Goal: Contribute content: Contribute content

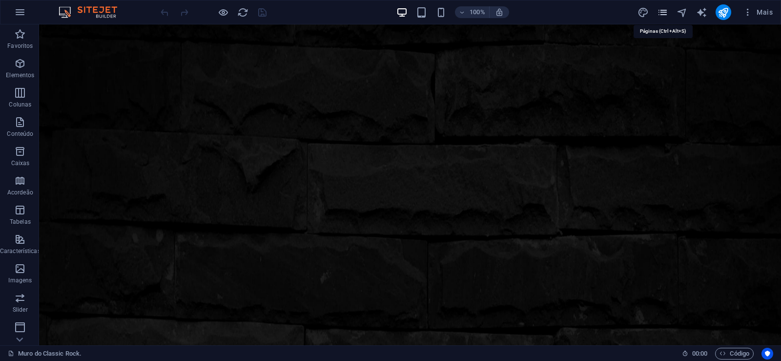
click at [663, 12] on icon "pages" at bounding box center [662, 12] width 11 height 11
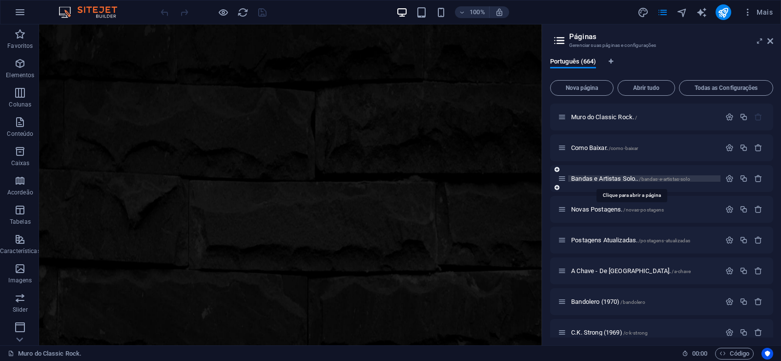
click at [602, 180] on span "Bandas e Artistas Solo.. /bandas-e-artistas-solo" at bounding box center [630, 178] width 119 height 7
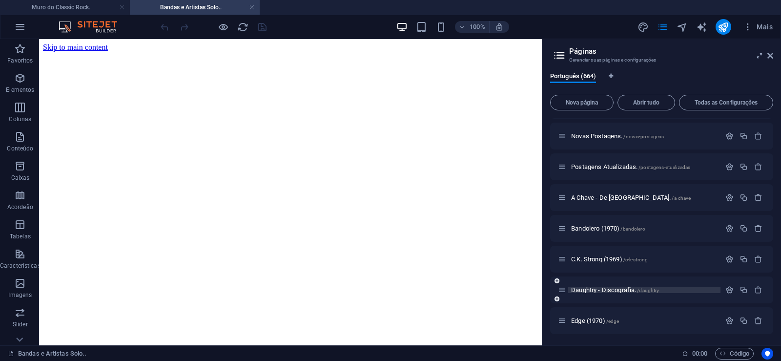
click at [593, 292] on span "Daughtry - Discografia. /daughtry" at bounding box center [615, 289] width 88 height 7
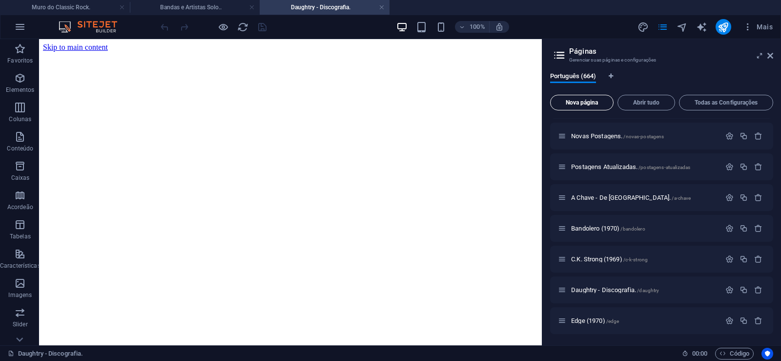
click at [585, 102] on span "Nova página" at bounding box center [581, 103] width 55 height 6
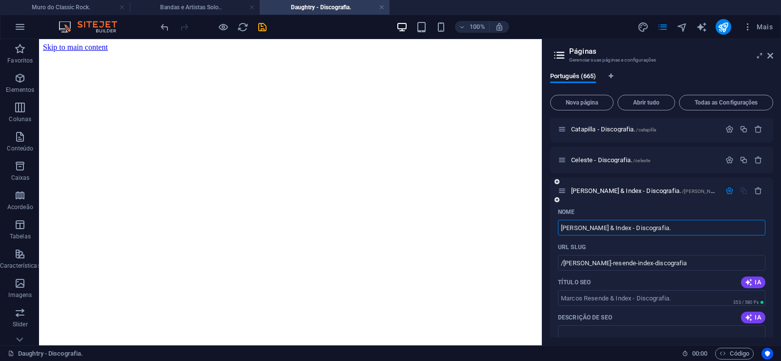
type input "[PERSON_NAME] & Index - Discografia."
type input "/[PERSON_NAME]-resende-index-discografia"
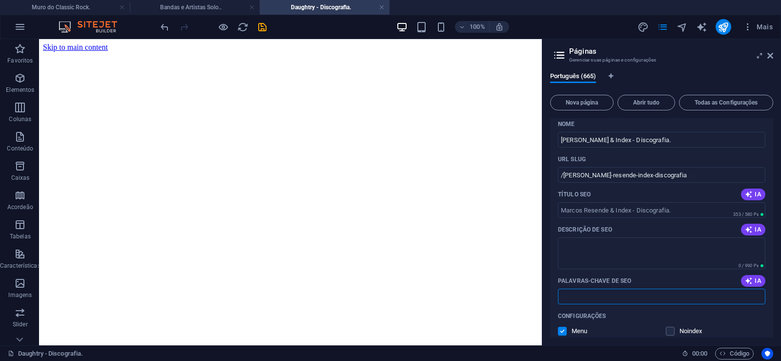
click at [610, 296] on input "Palavras-chave de SEO" at bounding box center [661, 296] width 207 height 16
paste input "[PERSON_NAME] & Index - Discografia. Download."
click at [591, 247] on textarea "Descrição de SEO" at bounding box center [661, 253] width 207 height 32
type input "[PERSON_NAME] & Index - Discografia. Download."
paste textarea "Pouco se sabe sobre o trabalho de [PERSON_NAME] & Index, mesmo para os aficiona…"
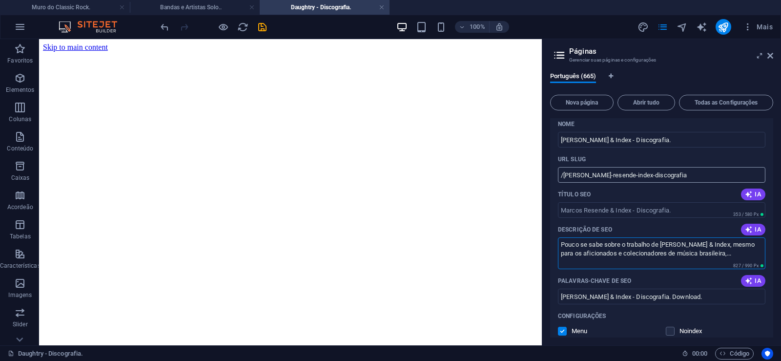
click at [627, 178] on input "/[PERSON_NAME]-resende-index-discografia" at bounding box center [661, 175] width 207 height 16
type textarea "Pouco se sabe sobre o trabalho de [PERSON_NAME] & Index, mesmo para os aficiona…"
click at [628, 175] on input "/[PERSON_NAME]-resende-index-discografia" at bounding box center [661, 175] width 207 height 16
drag, startPoint x: 627, startPoint y: 177, endPoint x: 537, endPoint y: 177, distance: 90.3
click at [558, 177] on input "/[PERSON_NAME]-resende-index-discografia" at bounding box center [661, 175] width 207 height 16
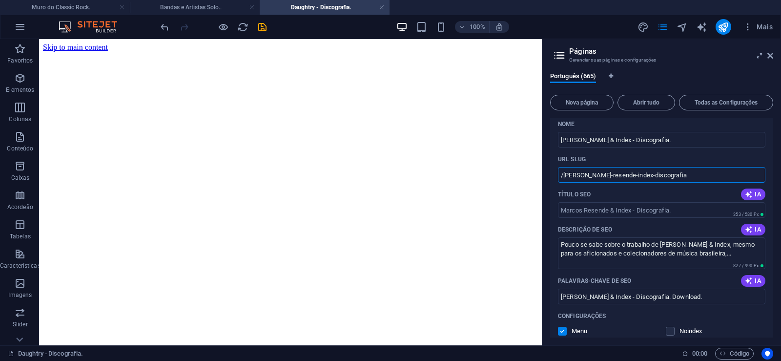
click at [634, 173] on input "/[PERSON_NAME]-resende-index-discografia" at bounding box center [661, 175] width 207 height 16
drag, startPoint x: 627, startPoint y: 174, endPoint x: 563, endPoint y: 183, distance: 64.7
click at [563, 182] on input "/[PERSON_NAME]-resende-index-discografia" at bounding box center [661, 175] width 207 height 16
click at [639, 180] on input "/[PERSON_NAME]-resende-index-discografia" at bounding box center [661, 175] width 207 height 16
drag, startPoint x: 627, startPoint y: 174, endPoint x: 680, endPoint y: 173, distance: 52.7
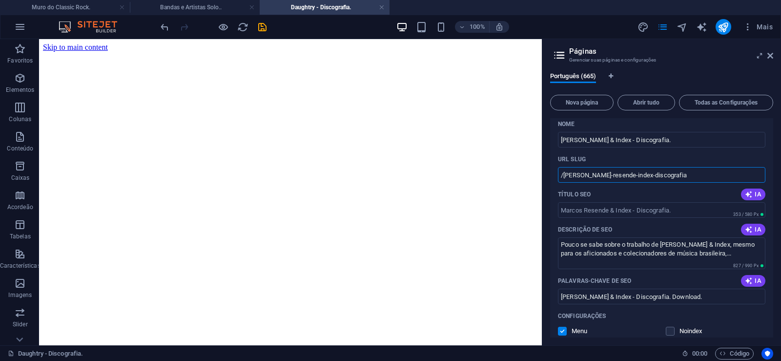
click at [680, 173] on input "/[PERSON_NAME]-resende-index-discografia" at bounding box center [661, 175] width 207 height 16
type input "/[PERSON_NAME]-resende-index"
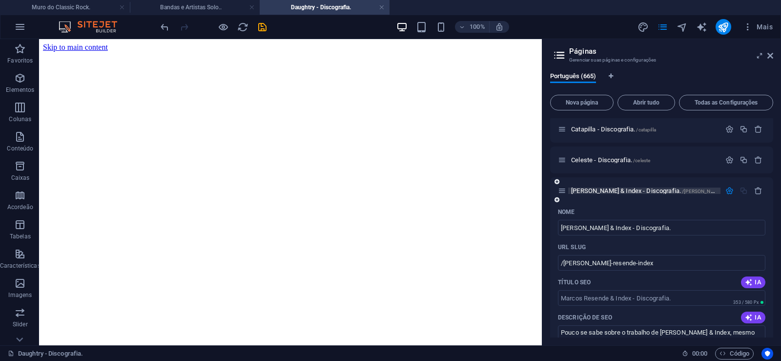
click at [600, 191] on span "[PERSON_NAME] & Index - Discografia. /[PERSON_NAME]-resende-index" at bounding box center [663, 190] width 184 height 7
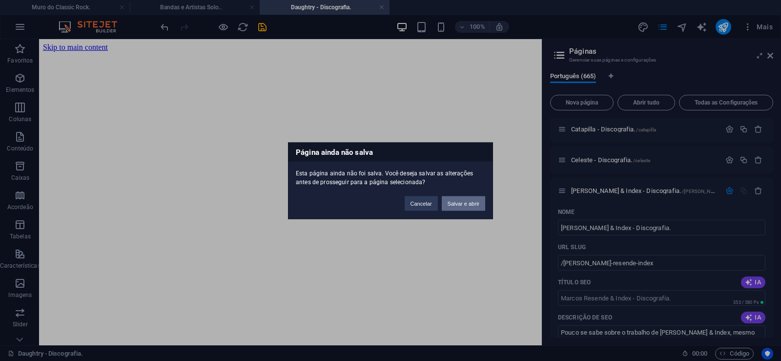
click at [467, 207] on button "Salvar e abrir" at bounding box center [463, 203] width 43 height 15
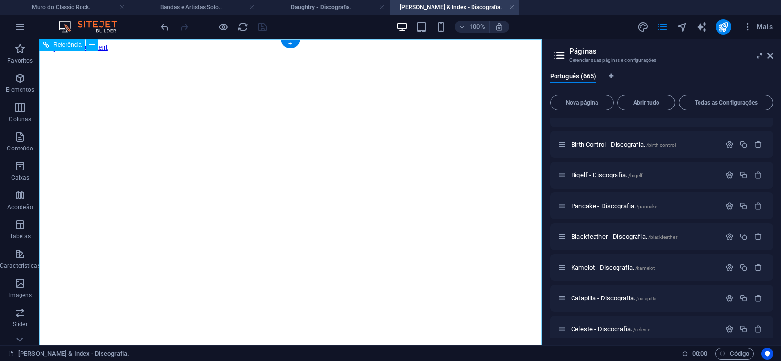
scroll to position [0, 0]
click at [771, 57] on icon at bounding box center [770, 56] width 6 height 8
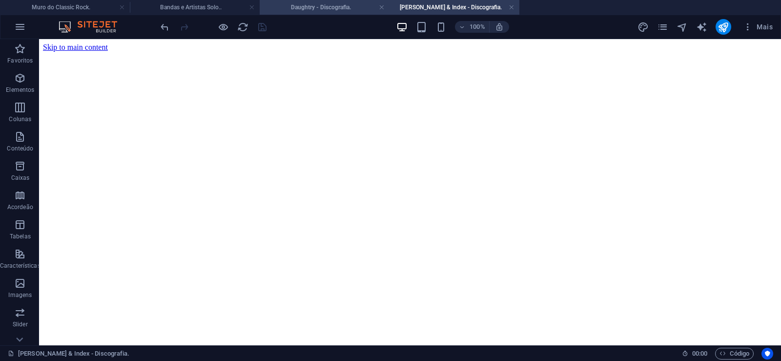
click at [311, 6] on h4 "Daughtry - Discografia." at bounding box center [325, 7] width 130 height 11
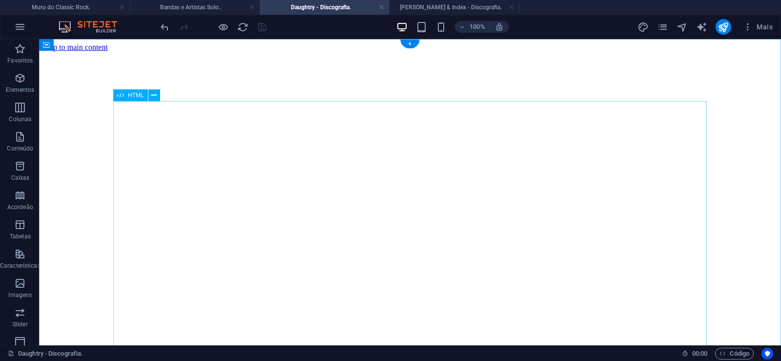
click div "Daughtry é uma banda norte-americana de rock liderada pelo ex-participante do p…"
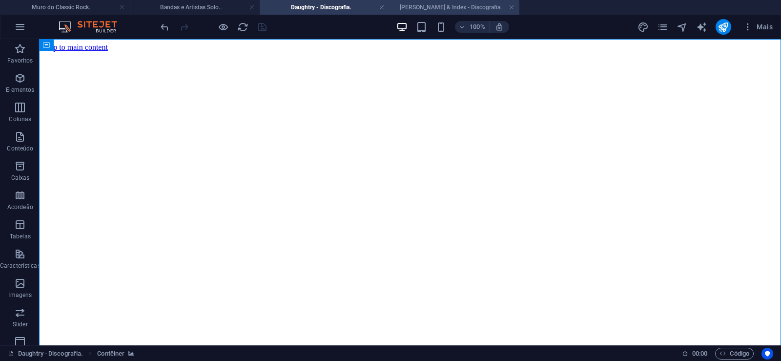
click at [480, 7] on h4 "[PERSON_NAME] & Index - Discografia." at bounding box center [454, 7] width 130 height 11
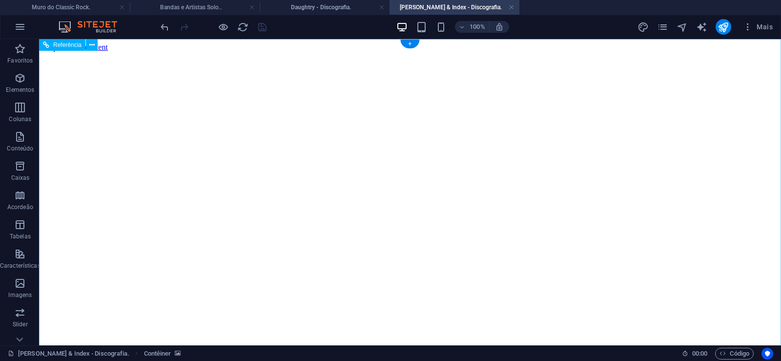
click at [50, 52] on figure at bounding box center [410, 52] width 734 height 0
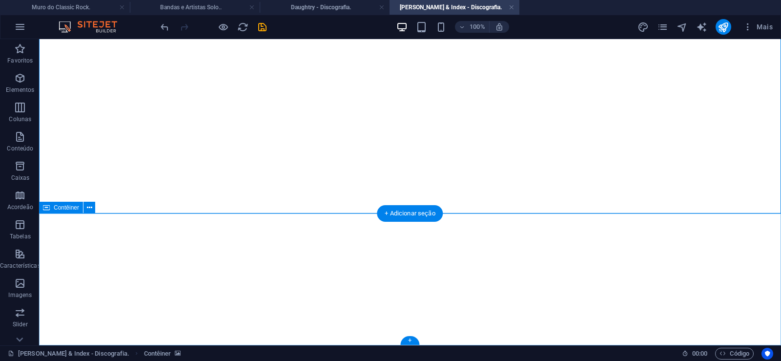
click div "Solte o conteúdo aqui ou Adicionar elementos Colar área de transferência"
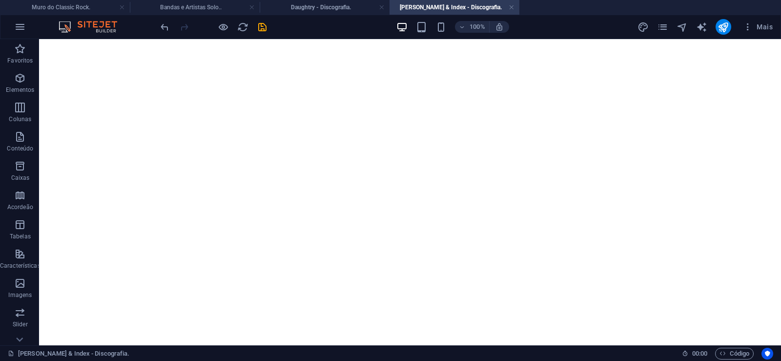
scroll to position [0, 0]
click figure
click div "Daughtry - Discografia."
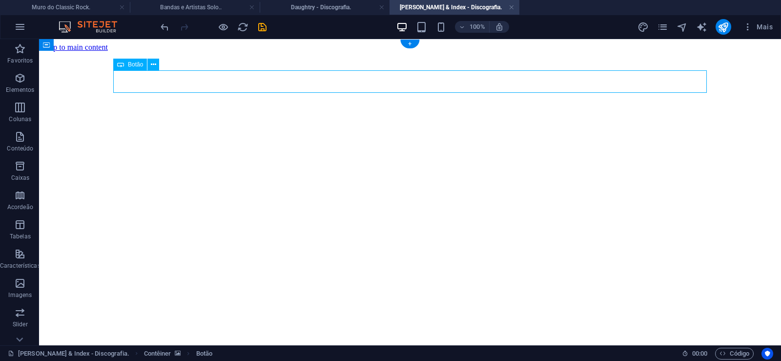
click div "Daughtry - Discografia."
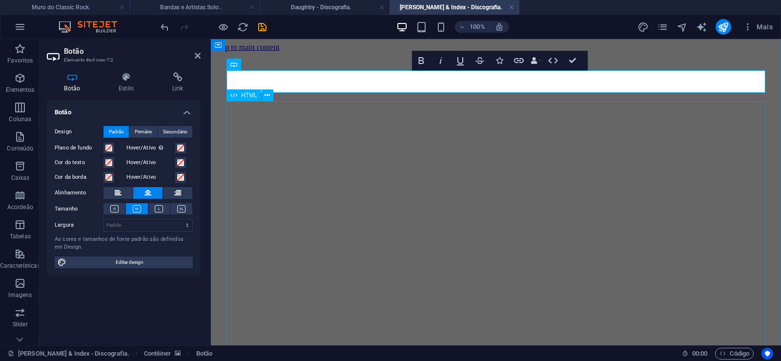
scroll to position [22, 7]
click div "Daughtry é uma banda norte-americana de rock liderada pelo ex-participante do p…"
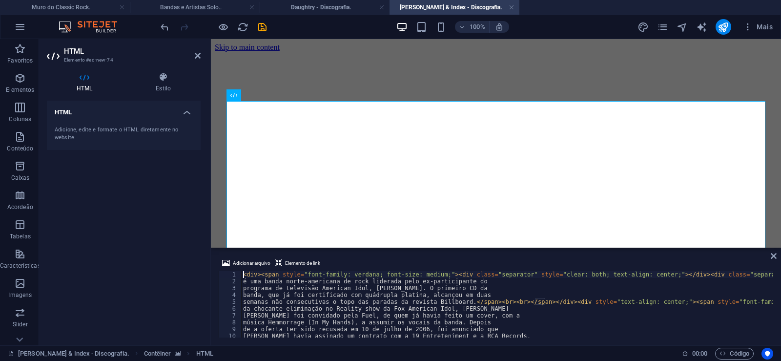
type textarea "música Hemmorrage (In My Hands), a assumir os vocais da banda. Depois"
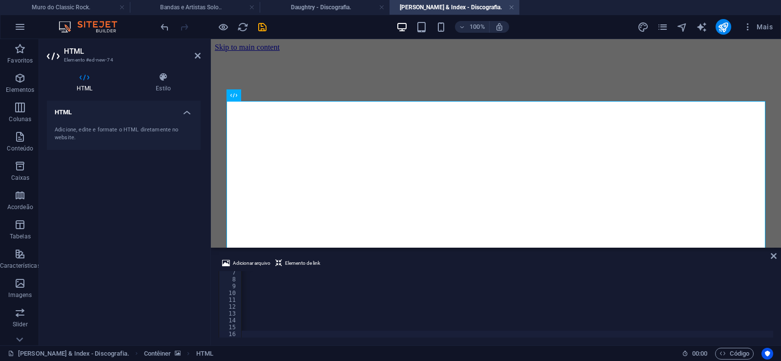
scroll to position [0, 32426]
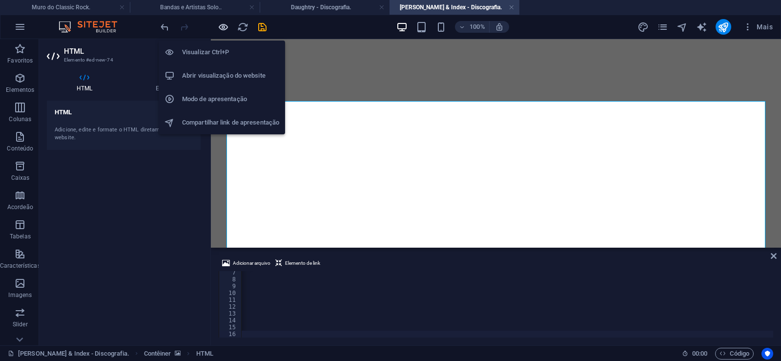
click at [223, 23] on icon "button" at bounding box center [223, 26] width 11 height 11
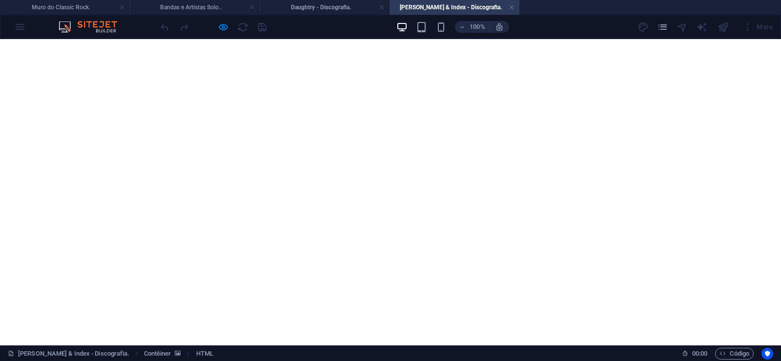
scroll to position [1004, 0]
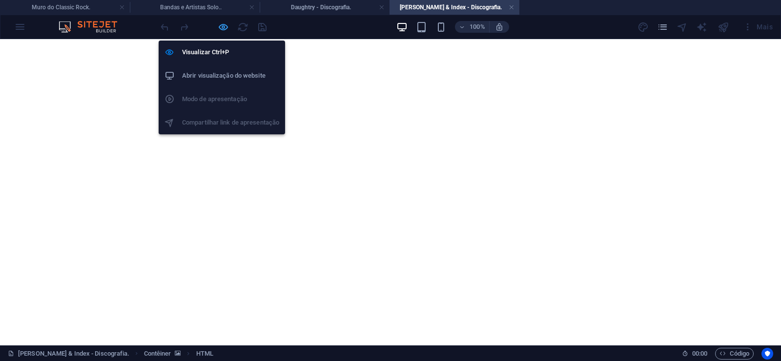
click at [227, 27] on icon "button" at bounding box center [223, 26] width 11 height 11
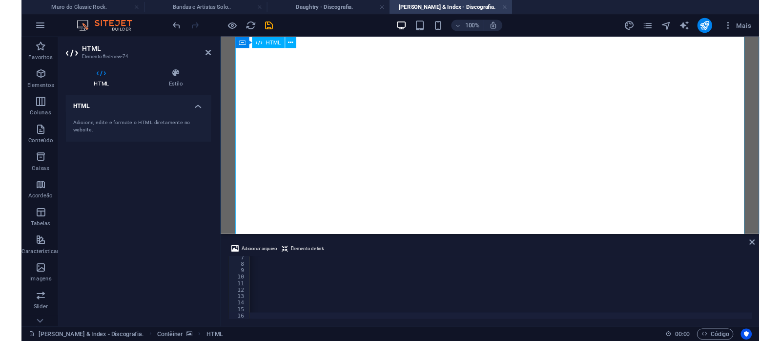
scroll to position [0, 32387]
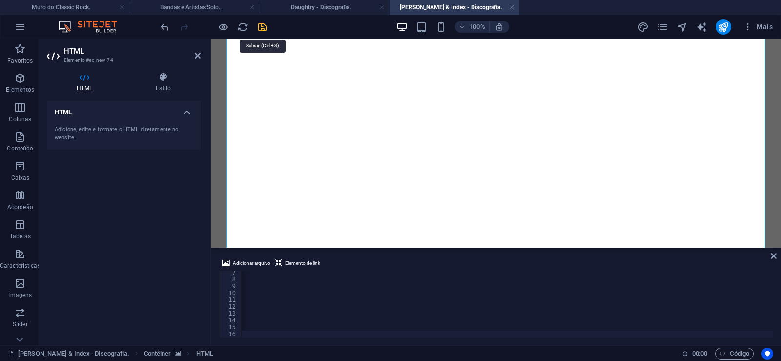
click at [260, 28] on icon "save" at bounding box center [262, 26] width 11 height 11
click at [511, 6] on link at bounding box center [511, 7] width 6 height 9
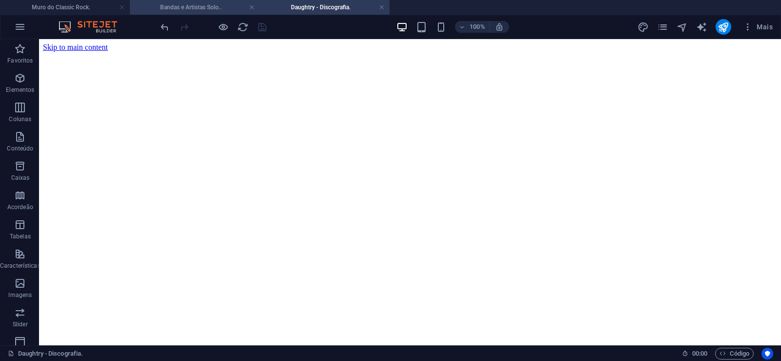
click at [199, 9] on h4 "Bandas e Artistas Solo.." at bounding box center [195, 7] width 130 height 11
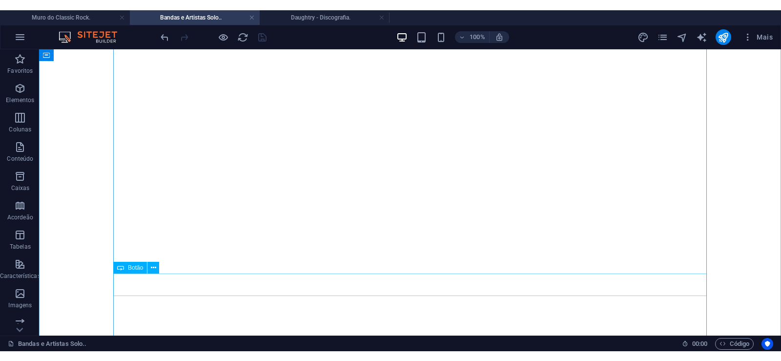
scroll to position [11365, 0]
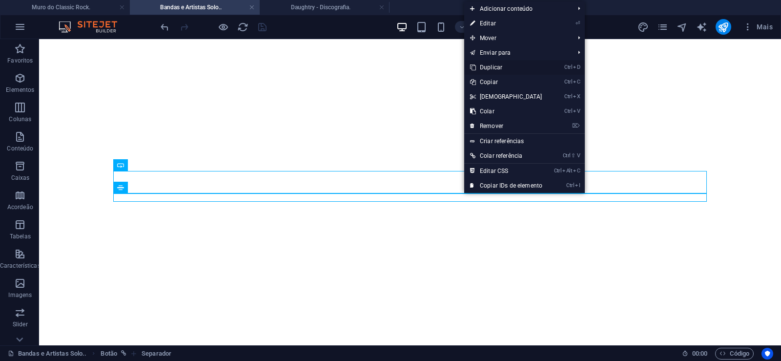
drag, startPoint x: 490, startPoint y: 66, endPoint x: 439, endPoint y: 114, distance: 69.7
click at [490, 66] on link "Ctrl D Duplicar" at bounding box center [506, 67] width 84 height 15
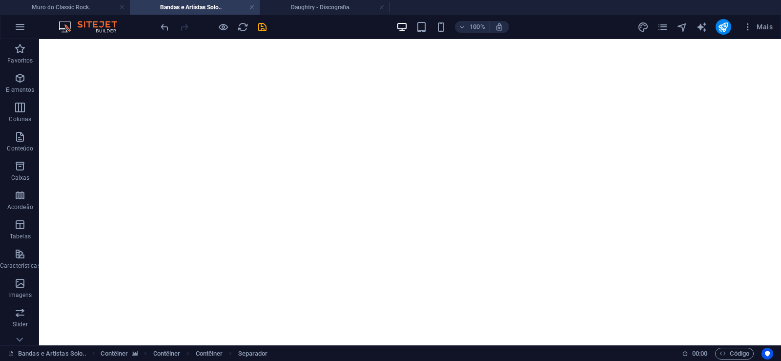
drag, startPoint x: 459, startPoint y: 220, endPoint x: 459, endPoint y: 202, distance: 18.1
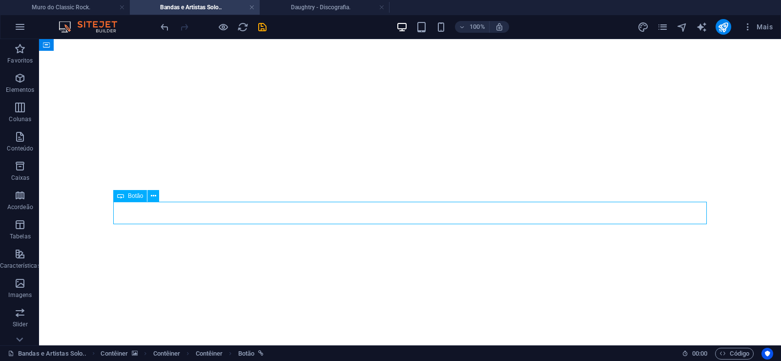
select select "px"
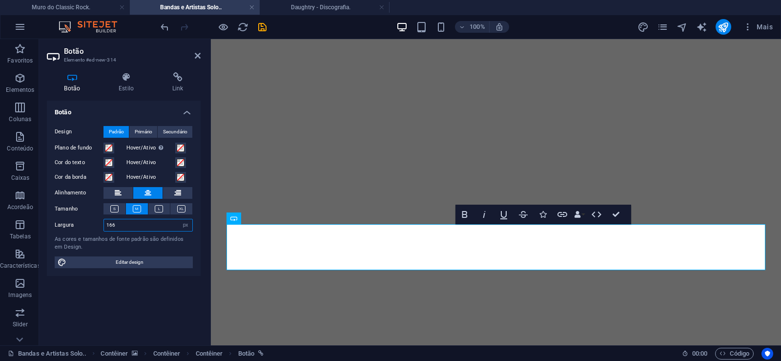
drag, startPoint x: 119, startPoint y: 221, endPoint x: 66, endPoint y: 225, distance: 53.3
click at [104, 225] on input "166" at bounding box center [148, 225] width 88 height 12
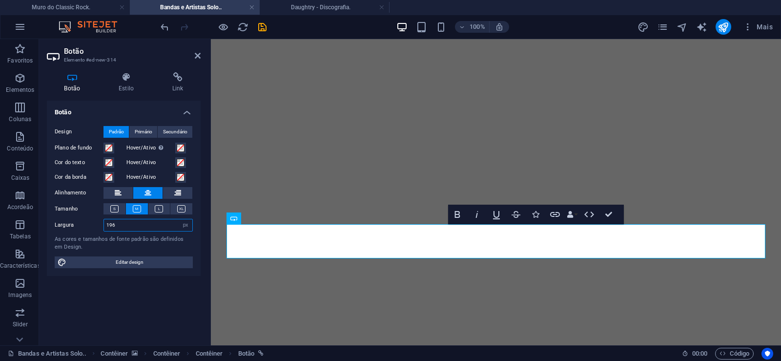
drag, startPoint x: 118, startPoint y: 227, endPoint x: 85, endPoint y: 227, distance: 32.7
click at [104, 227] on input "196" at bounding box center [148, 225] width 88 height 12
drag, startPoint x: 116, startPoint y: 223, endPoint x: 63, endPoint y: 226, distance: 52.3
click at [104, 226] on input "206" at bounding box center [148, 225] width 88 height 12
drag, startPoint x: 118, startPoint y: 224, endPoint x: 64, endPoint y: 225, distance: 53.7
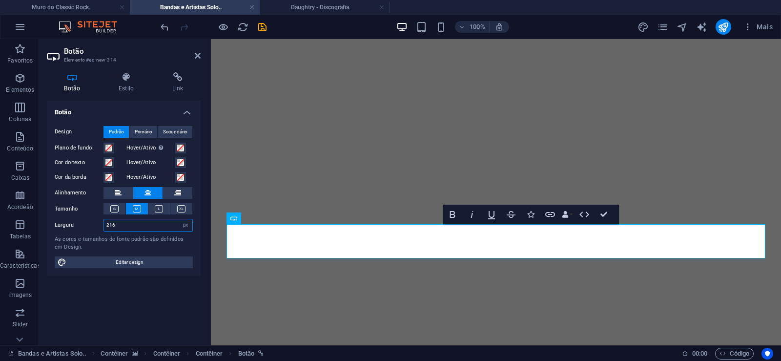
click at [104, 225] on input "216" at bounding box center [148, 225] width 88 height 12
drag, startPoint x: 116, startPoint y: 223, endPoint x: 23, endPoint y: 223, distance: 93.2
click at [104, 223] on input "226" at bounding box center [148, 225] width 88 height 12
drag, startPoint x: 125, startPoint y: 223, endPoint x: 53, endPoint y: 226, distance: 72.2
click at [104, 226] on input "236" at bounding box center [148, 225] width 88 height 12
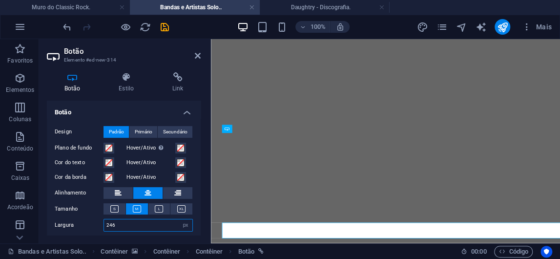
scroll to position [11288, 0]
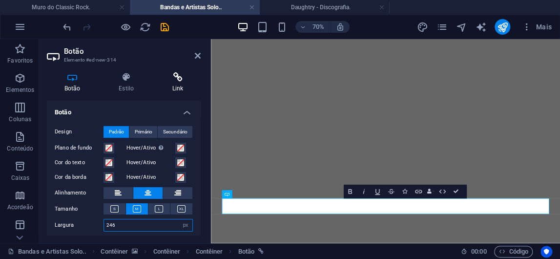
type input "246"
click at [181, 82] on icon at bounding box center [178, 77] width 46 height 10
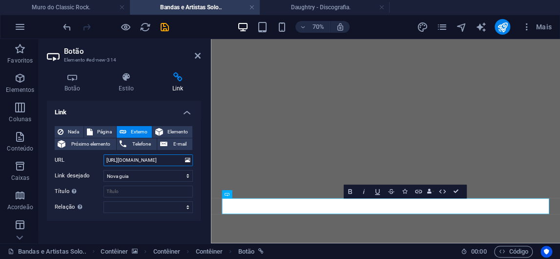
drag, startPoint x: 144, startPoint y: 160, endPoint x: 175, endPoint y: 159, distance: 30.8
click at [175, 159] on input "[URL][DOMAIN_NAME]" at bounding box center [147, 160] width 89 height 12
paste input "rcos-resende-index"
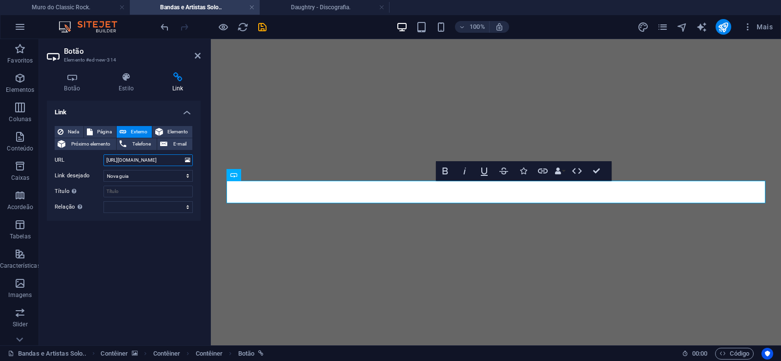
scroll to position [11408, 0]
type input "[URL][DOMAIN_NAME]"
click at [259, 23] on icon "save" at bounding box center [262, 26] width 11 height 11
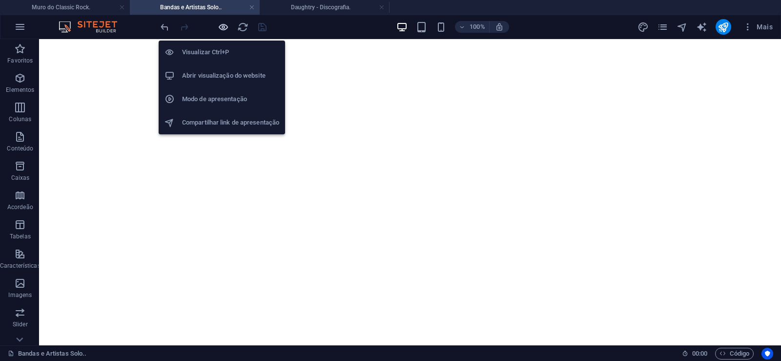
click at [225, 26] on icon "button" at bounding box center [223, 26] width 11 height 11
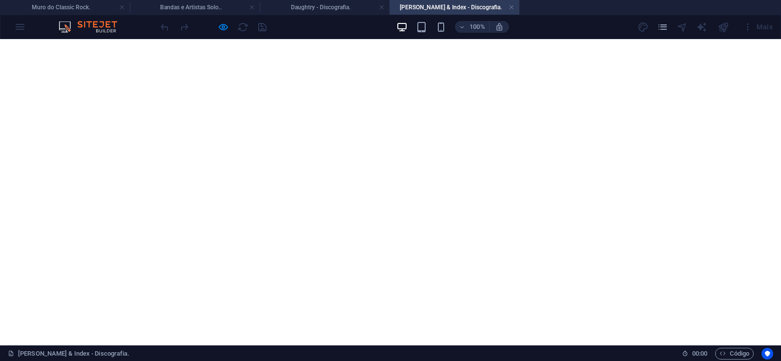
scroll to position [1053, 0]
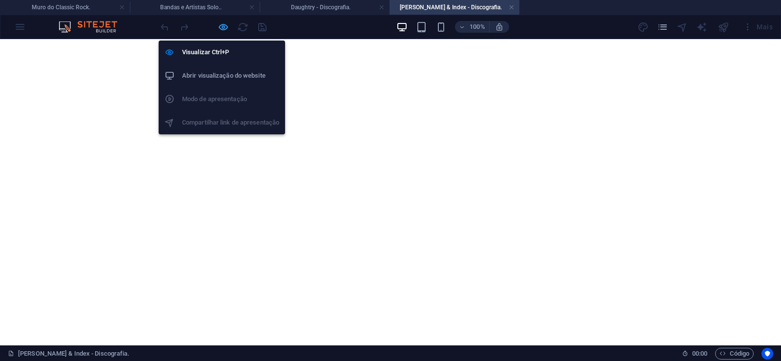
click at [227, 24] on icon "button" at bounding box center [223, 26] width 11 height 11
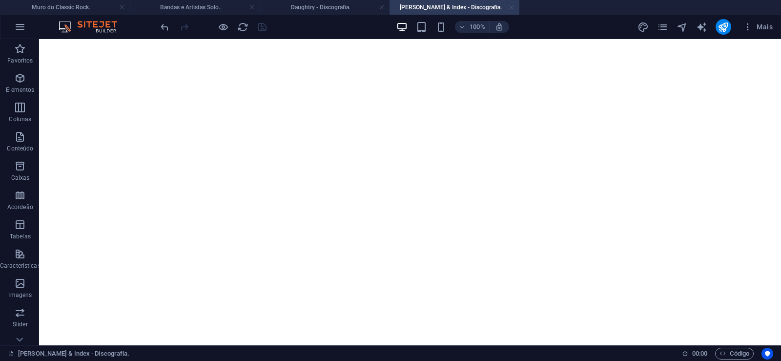
click at [511, 9] on link at bounding box center [511, 7] width 6 height 9
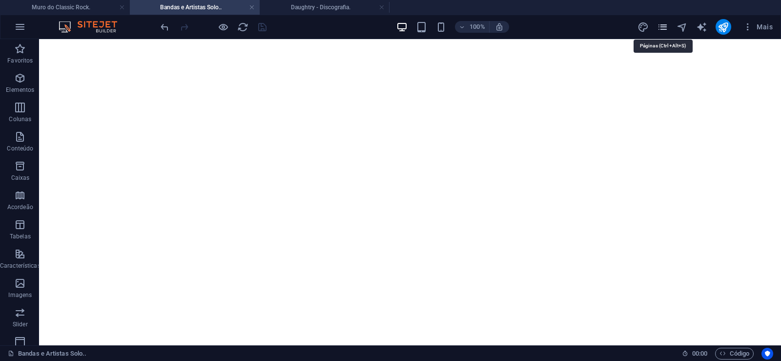
click at [665, 27] on icon "pages" at bounding box center [662, 26] width 11 height 11
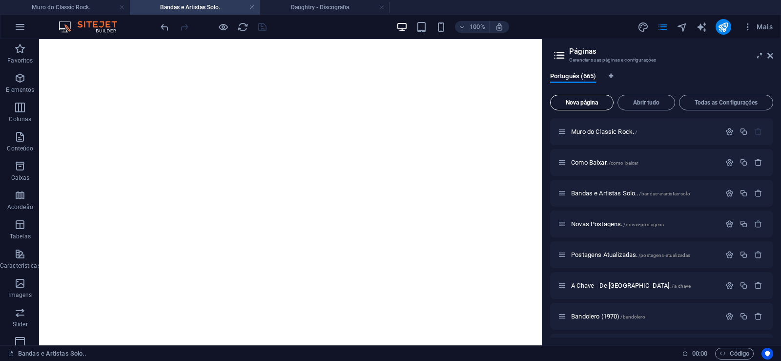
drag, startPoint x: 581, startPoint y: 102, endPoint x: 342, endPoint y: 305, distance: 313.3
click at [581, 102] on span "Nova página" at bounding box center [581, 103] width 55 height 6
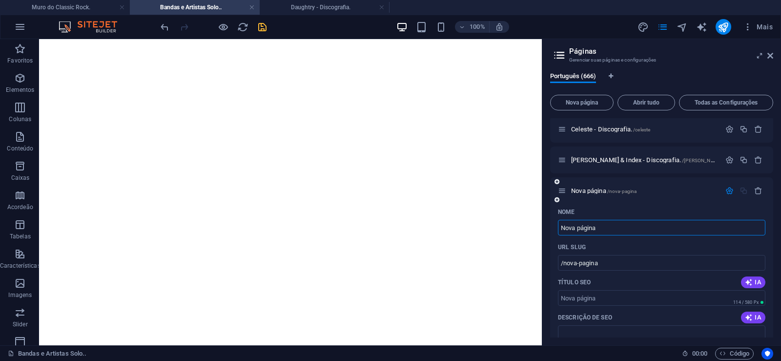
paste input "Toe Fat - Discografia."
type input "Toe Fat - Discografia."
type input "/toe-fat-discografia"
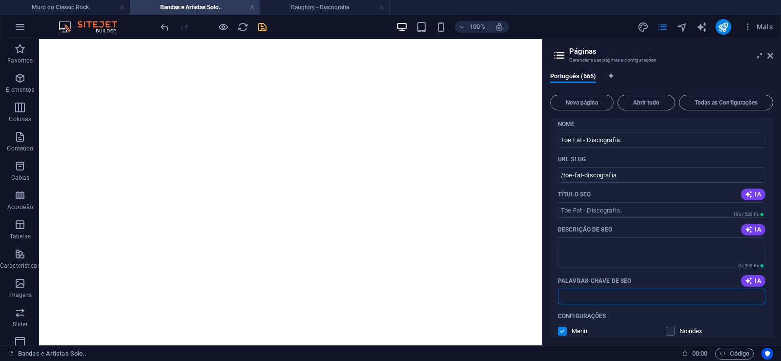
click at [582, 296] on input "Palavras-chave de SEO" at bounding box center [661, 296] width 207 height 16
paste input "Toe Fat - Discografia. Download."
type input "Toe Fat - Discografia. Download."
click at [585, 249] on textarea "Descrição de SEO" at bounding box center [661, 253] width 207 height 32
paste textarea "Toe Fat foi uma banda de rock inglesa ativa de junho de [DATE] a [DATE], notáve…"
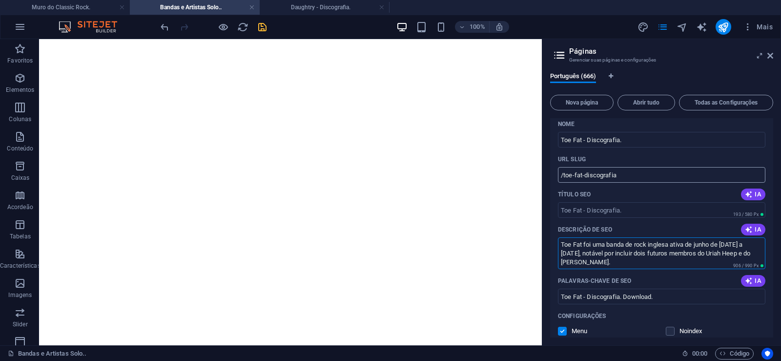
click at [580, 175] on input "/toe-fat-discografia" at bounding box center [661, 175] width 207 height 16
type textarea "Toe Fat foi uma banda de rock inglesa ativa de junho de [DATE] a [DATE], notáve…"
drag, startPoint x: 583, startPoint y: 176, endPoint x: 563, endPoint y: 184, distance: 21.8
click at [563, 182] on input "/toe-fat-discografia" at bounding box center [661, 175] width 207 height 16
drag, startPoint x: 610, startPoint y: 170, endPoint x: 601, endPoint y: 171, distance: 8.8
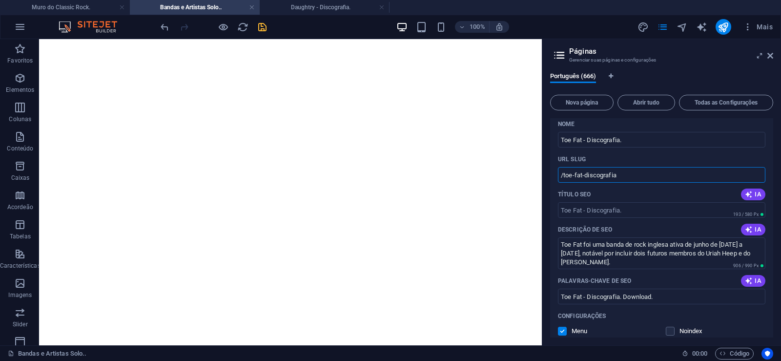
click at [610, 170] on input "/toe-fat-discografia" at bounding box center [661, 175] width 207 height 16
drag, startPoint x: 584, startPoint y: 173, endPoint x: 633, endPoint y: 174, distance: 49.3
click at [633, 174] on input "/toe-fat-discografia" at bounding box center [661, 175] width 207 height 16
type input "/toe-fat"
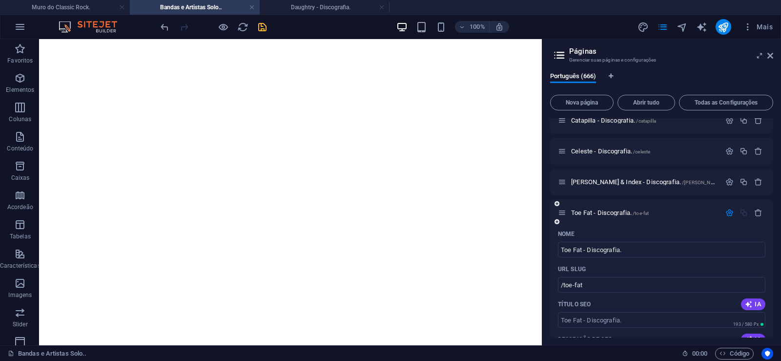
scroll to position [20336, 0]
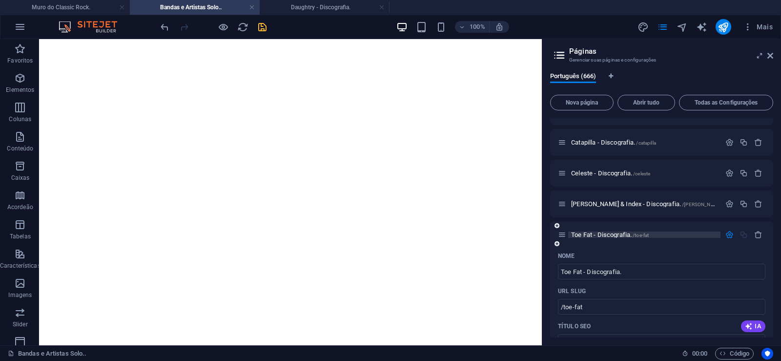
click at [586, 234] on span "Toe Fat - Discografia. /toe-fat" at bounding box center [610, 234] width 78 height 7
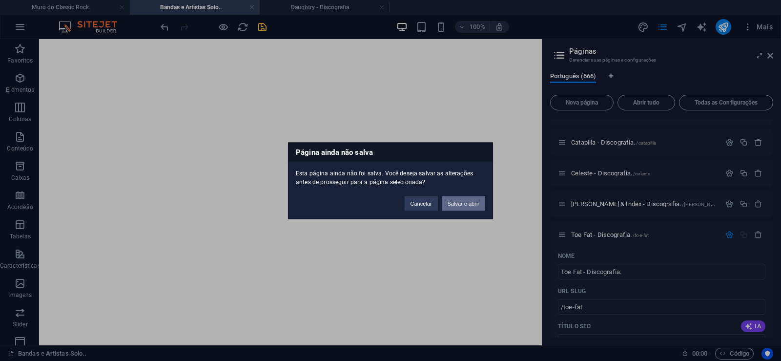
click at [454, 206] on button "Salvar e abrir" at bounding box center [463, 203] width 43 height 15
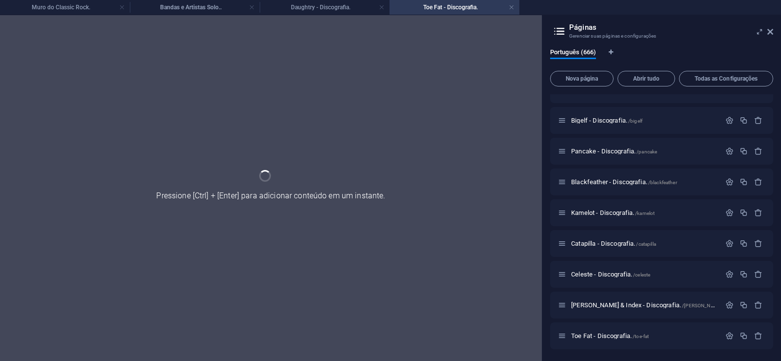
scroll to position [20211, 0]
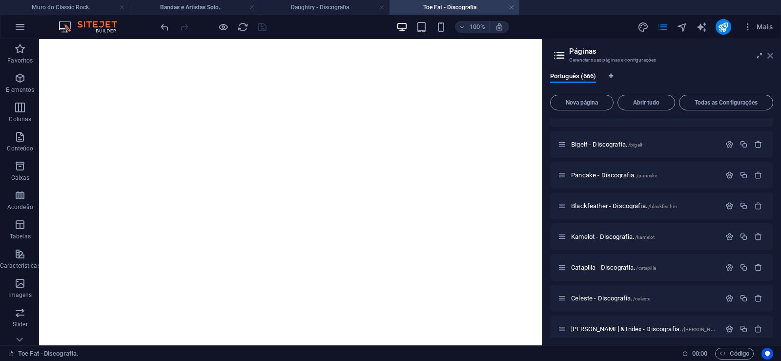
click at [768, 55] on icon at bounding box center [770, 56] width 6 height 8
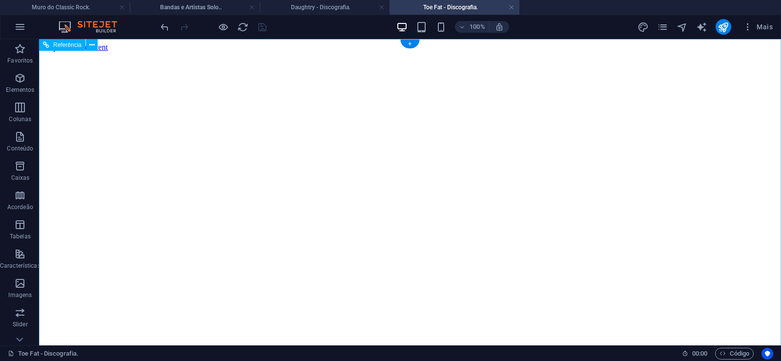
scroll to position [0, 0]
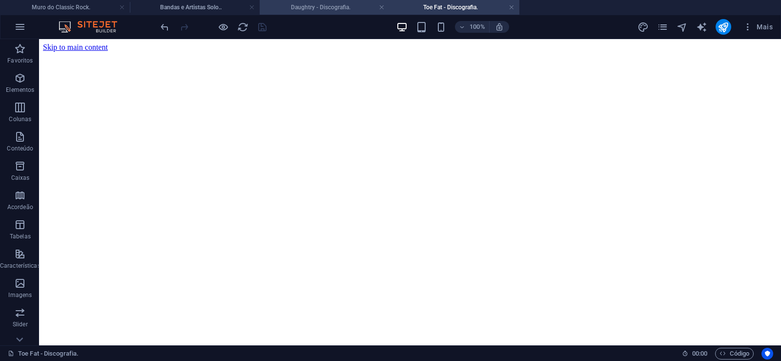
click at [321, 11] on h4 "Daughtry - Discografia." at bounding box center [325, 7] width 130 height 11
click figure
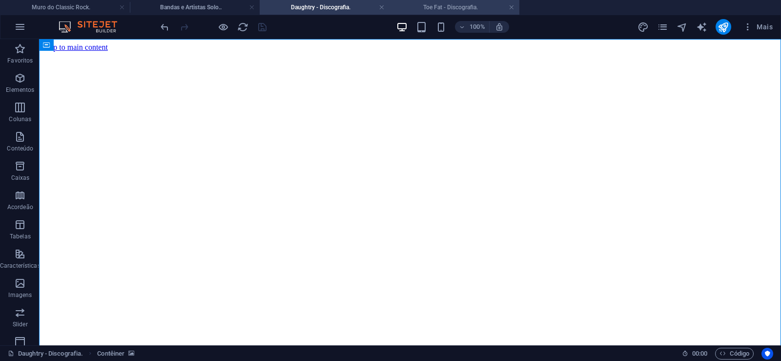
click at [435, 5] on h4 "Toe Fat - Discografia." at bounding box center [454, 7] width 130 height 11
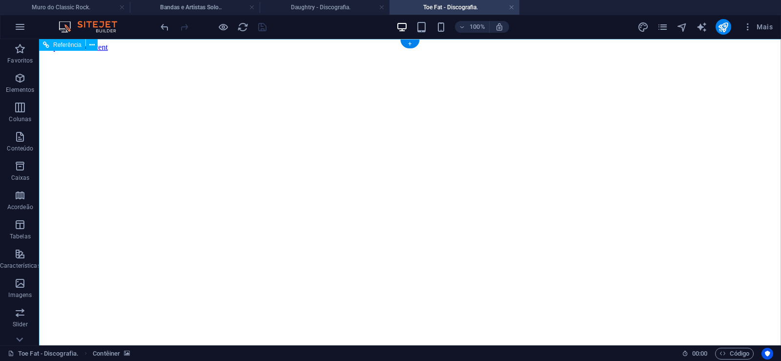
click at [65, 52] on figure at bounding box center [410, 52] width 734 height 0
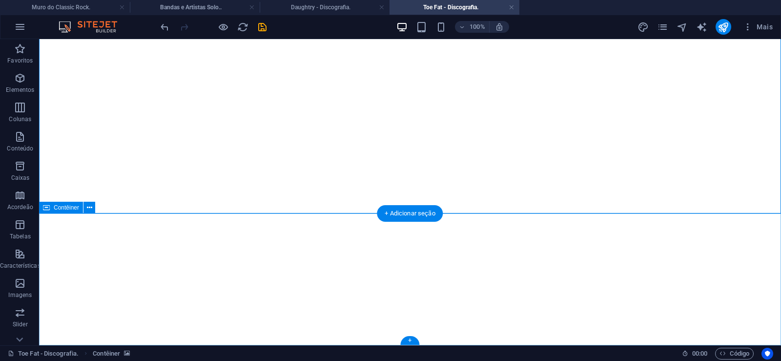
click div "Solte o conteúdo aqui ou Adicionar elementos Colar área de transferência"
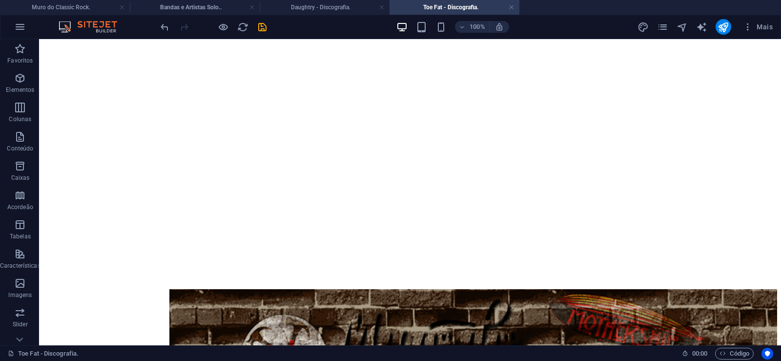
scroll to position [0, 0]
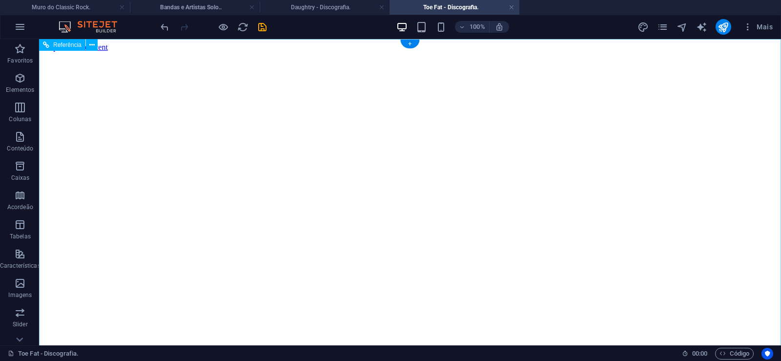
click figure
click div "Daughtry - Discografia."
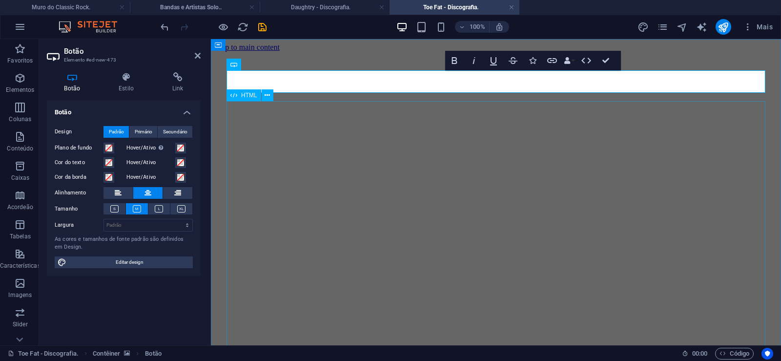
scroll to position [0, 7]
click div "Daughtry é uma banda norte-americana de rock liderada pelo ex-participante do p…"
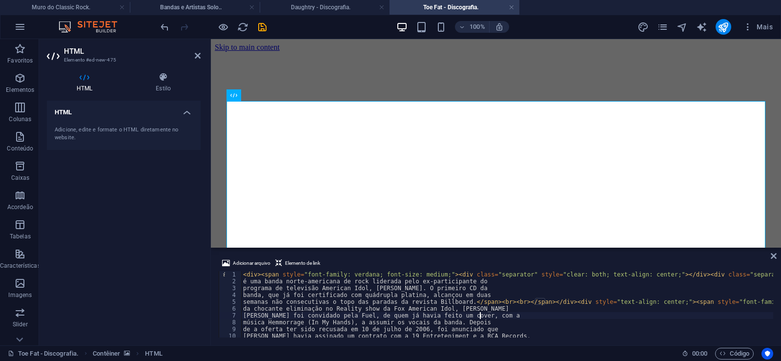
type textarea "[PERSON_NAME] foi convidado pela Fuel, de quem já havia feito um cover, com a"
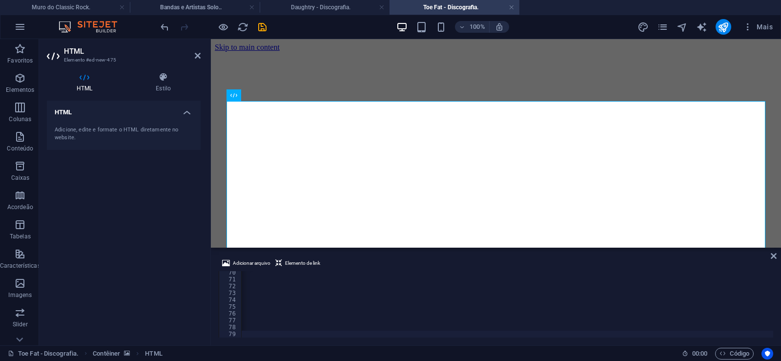
scroll to position [0, 32426]
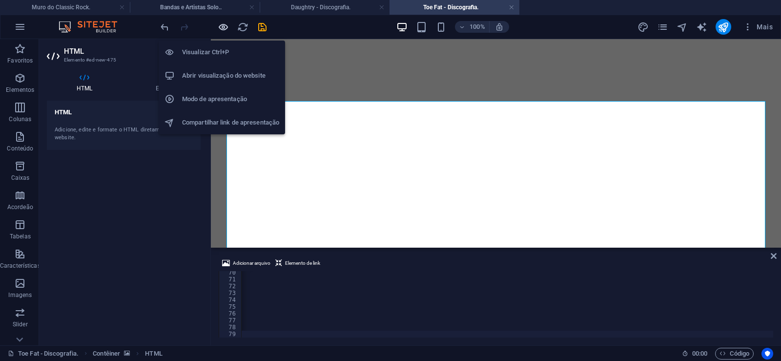
click at [224, 27] on icon "button" at bounding box center [223, 26] width 11 height 11
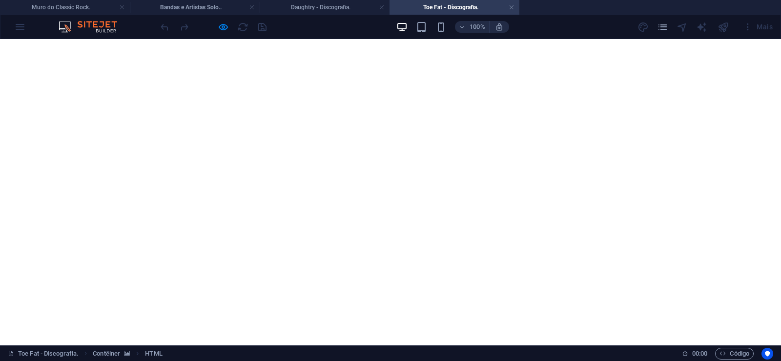
scroll to position [292, 0]
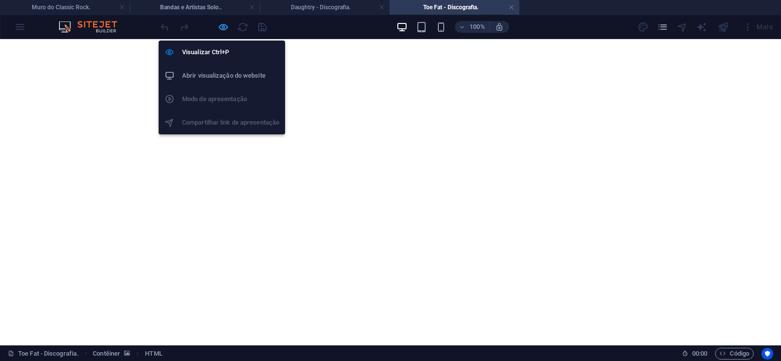
click at [222, 23] on icon "button" at bounding box center [223, 26] width 11 height 11
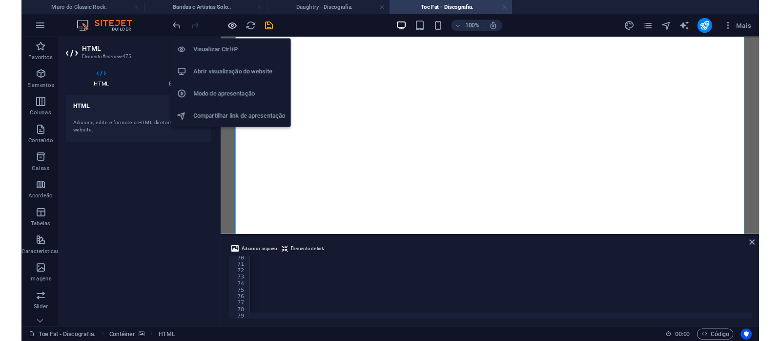
scroll to position [0, 32387]
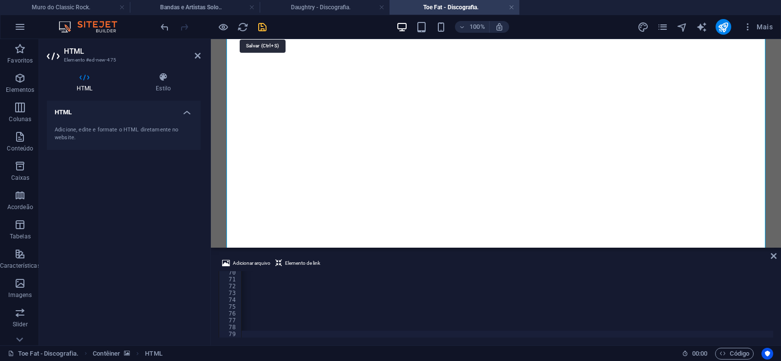
click at [262, 31] on icon "save" at bounding box center [262, 26] width 11 height 11
click at [511, 7] on link at bounding box center [511, 7] width 6 height 9
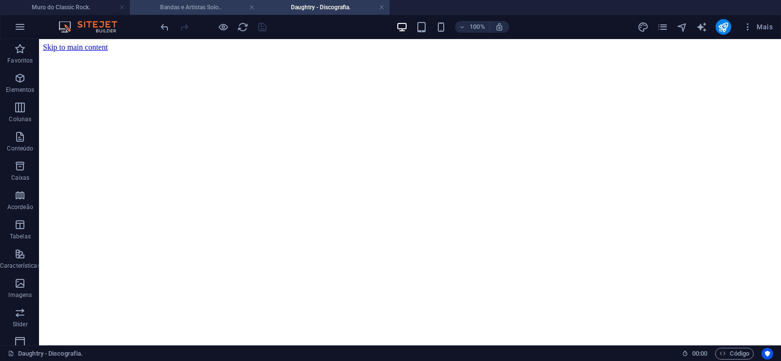
click at [212, 4] on h4 "Bandas e Artistas Solo.." at bounding box center [195, 7] width 130 height 11
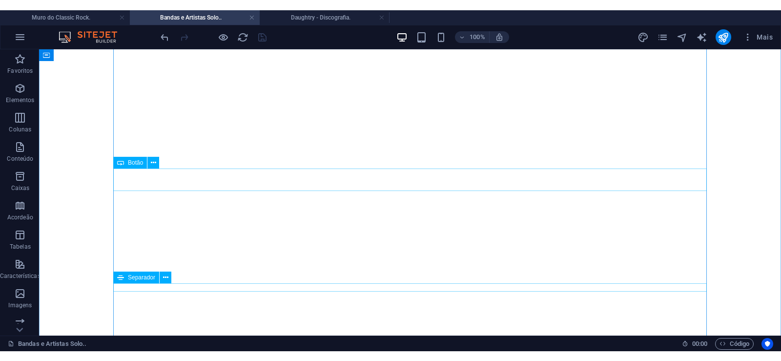
scroll to position [19442, 0]
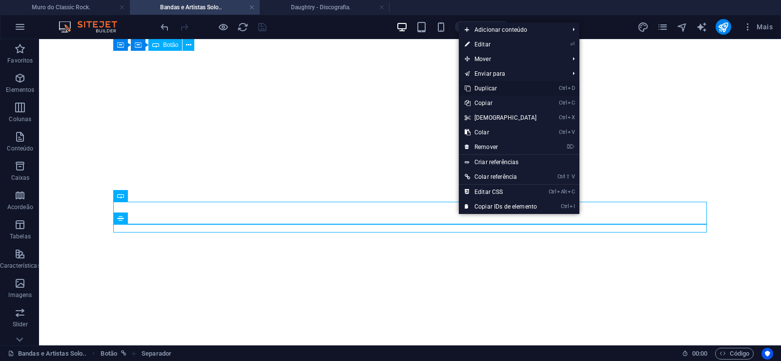
drag, startPoint x: 483, startPoint y: 91, endPoint x: 442, endPoint y: 71, distance: 45.8
click at [483, 91] on link "Ctrl D Duplicar" at bounding box center [501, 88] width 84 height 15
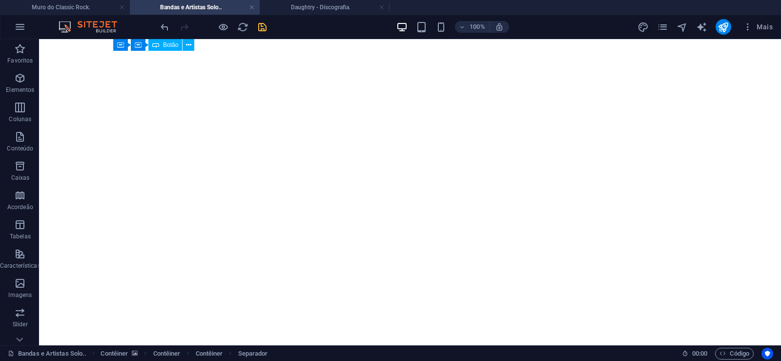
drag, startPoint x: 463, startPoint y: 250, endPoint x: 459, endPoint y: 235, distance: 16.4
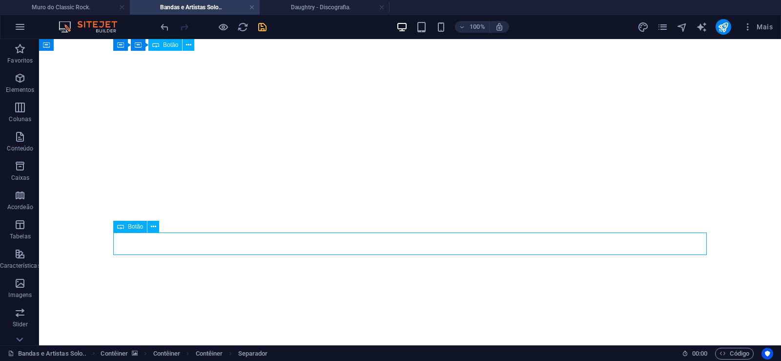
select select "px"
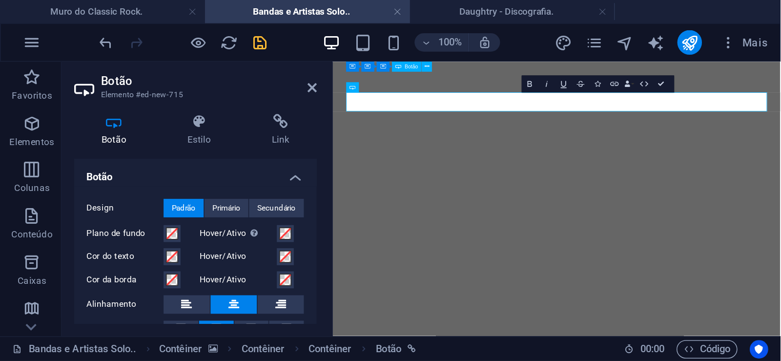
scroll to position [19241, 0]
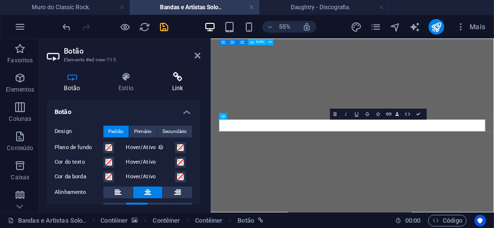
click at [174, 83] on h4 "Link" at bounding box center [178, 82] width 46 height 20
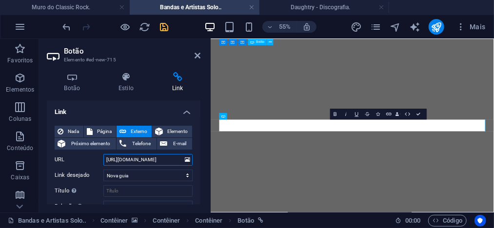
drag, startPoint x: 143, startPoint y: 161, endPoint x: 162, endPoint y: 160, distance: 19.1
click at [162, 160] on input "[URL][DOMAIN_NAME]" at bounding box center [147, 160] width 89 height 12
click at [152, 161] on input "[URL][DOMAIN_NAME]" at bounding box center [147, 160] width 89 height 12
drag, startPoint x: 144, startPoint y: 161, endPoint x: 165, endPoint y: 161, distance: 20.5
click at [165, 161] on input "[URL][DOMAIN_NAME]" at bounding box center [147, 160] width 89 height 12
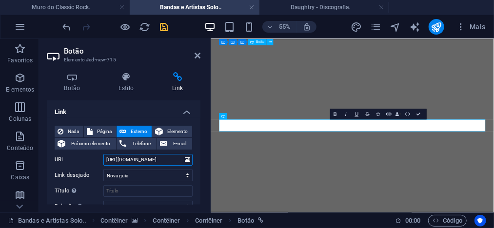
paste input "e-fat"
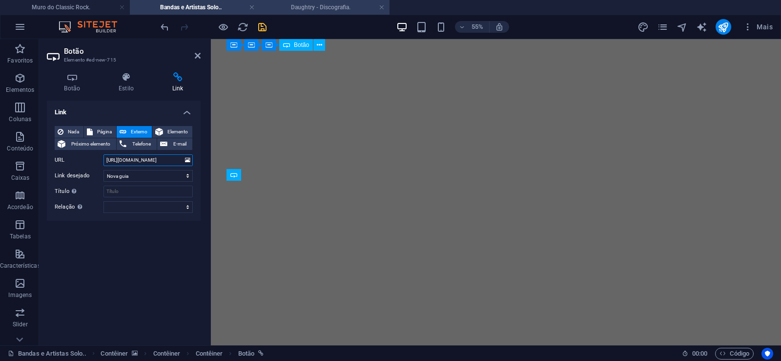
scroll to position [19516, 0]
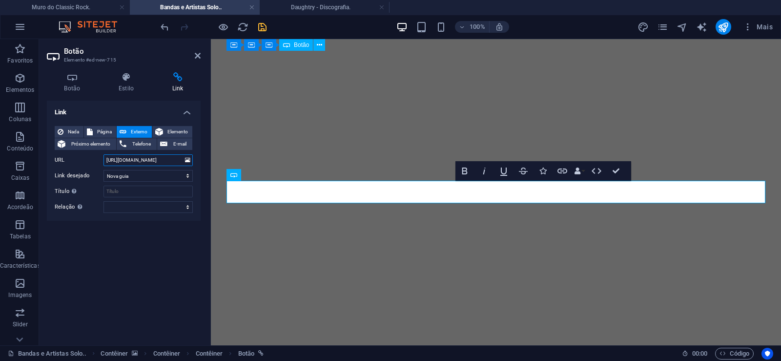
type input "[URL][DOMAIN_NAME]"
click at [264, 29] on icon "save" at bounding box center [262, 26] width 11 height 11
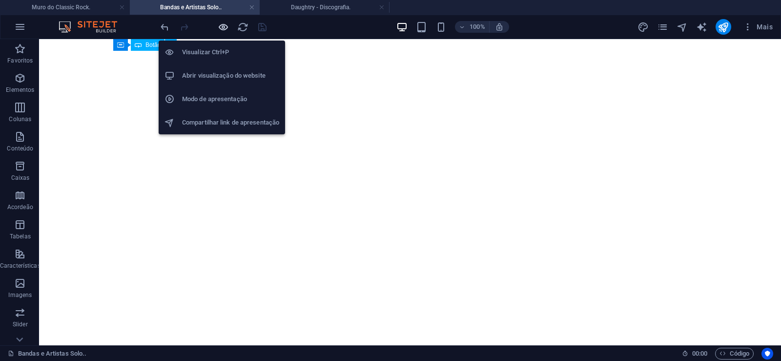
click at [221, 29] on icon "button" at bounding box center [223, 26] width 11 height 11
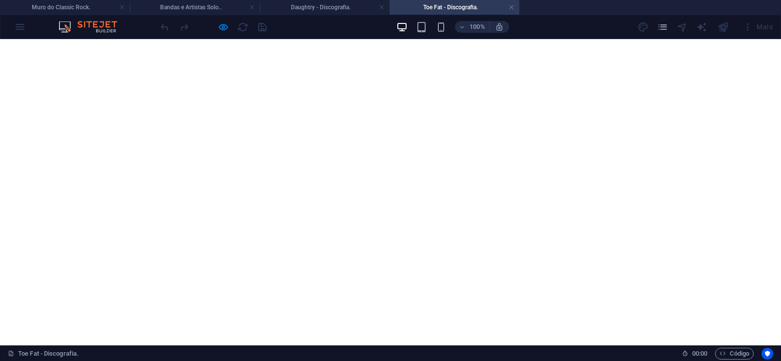
scroll to position [1244, 0]
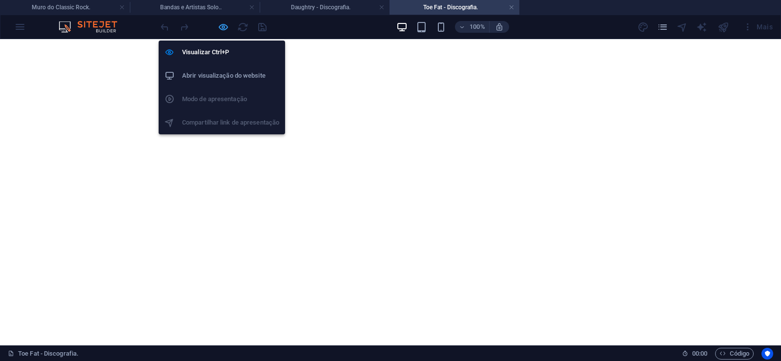
click at [223, 26] on icon "button" at bounding box center [223, 26] width 11 height 11
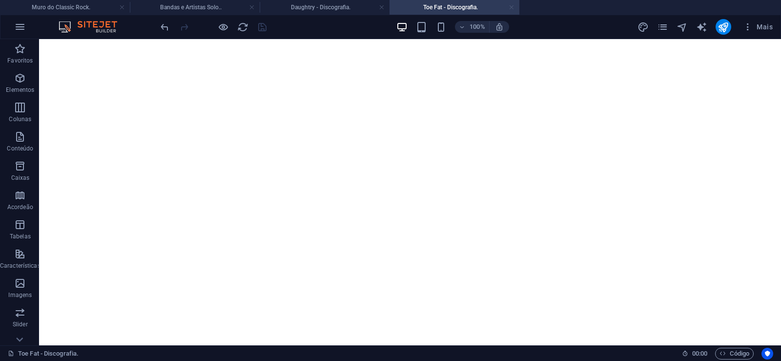
click at [511, 9] on link at bounding box center [511, 7] width 6 height 9
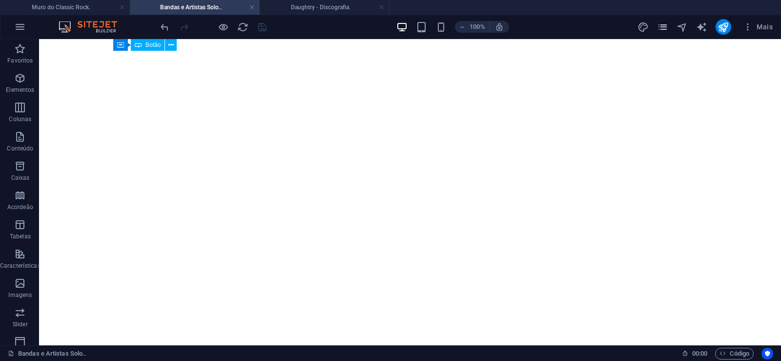
click at [659, 27] on icon "pages" at bounding box center [662, 26] width 11 height 11
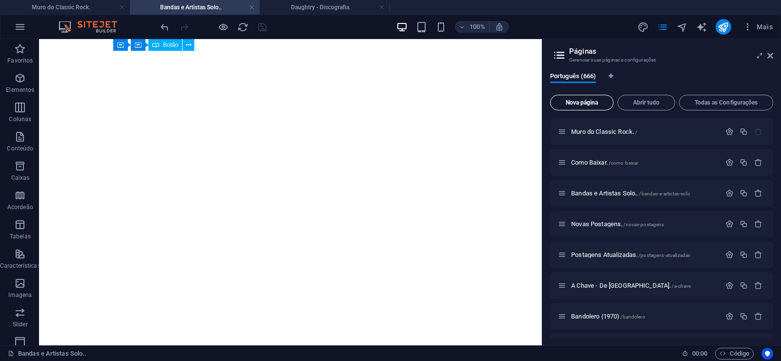
click at [561, 99] on button "Nova página" at bounding box center [581, 103] width 63 height 16
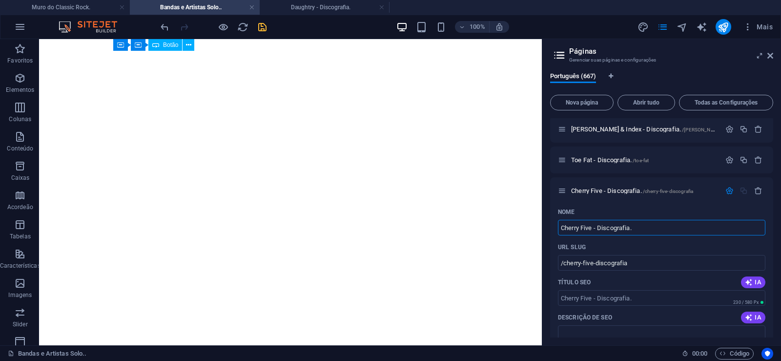
type input "Cherry Five - Discografia."
type input "/cherry-five-discografia"
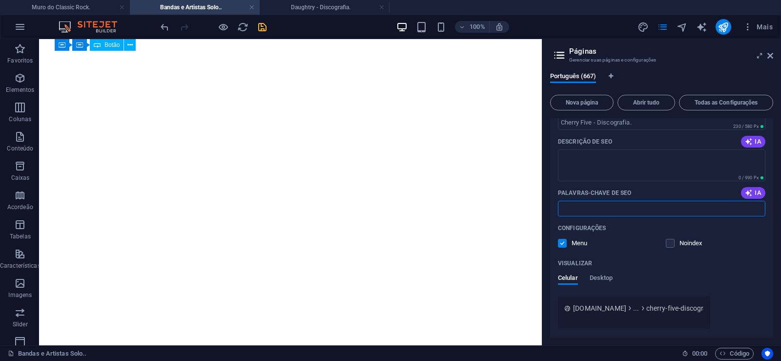
click at [602, 208] on input "Palavras-chave de SEO" at bounding box center [661, 209] width 207 height 16
paste input "Cherry Five - Discografia. Download."
type input "Cherry Five - Discografia. Download."
click at [615, 166] on textarea "Descrição de SEO" at bounding box center [661, 165] width 207 height 32
click at [604, 162] on textarea "Descrição de SEO" at bounding box center [661, 165] width 207 height 32
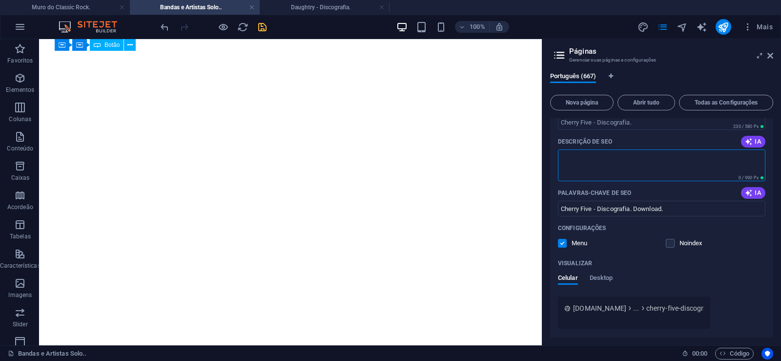
paste textarea "Embora as notas de capa do LP listem apenas dois músicos, o vocalista [PERSON_N…"
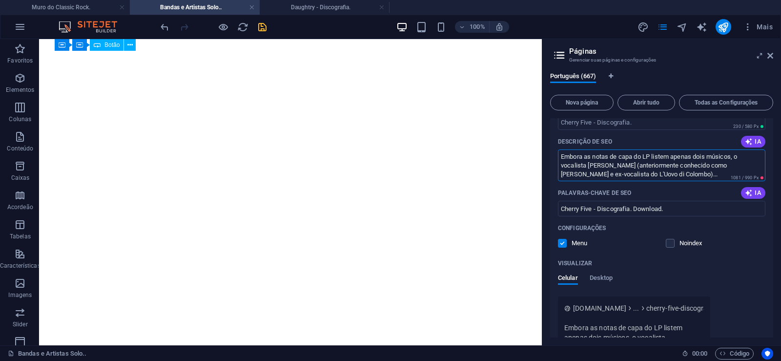
click at [597, 175] on textarea "Embora as notas de capa do LP listem apenas dois músicos, o vocalista [PERSON_N…" at bounding box center [661, 165] width 207 height 32
drag, startPoint x: 594, startPoint y: 174, endPoint x: 684, endPoint y: 180, distance: 89.9
click at [684, 180] on textarea "Embora as notas de capa do LP listem apenas dois músicos, o vocalista [PERSON_N…" at bounding box center [661, 165] width 207 height 32
type textarea "Embora as notas de capa do LP listem apenas dois músicos, o vocalista [PERSON_N…"
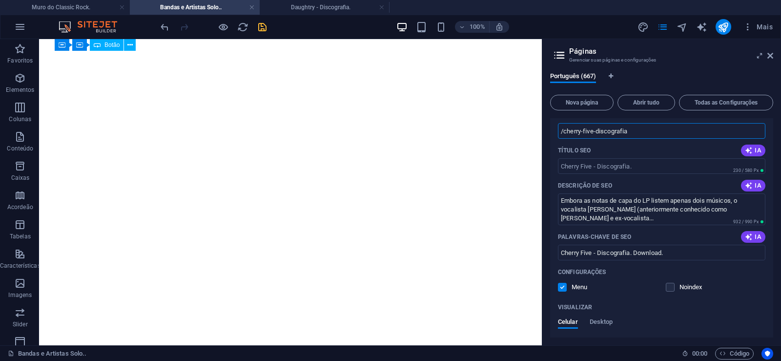
drag, startPoint x: 592, startPoint y: 132, endPoint x: 564, endPoint y: 138, distance: 28.8
click at [564, 138] on input "/cherry-five-discografia" at bounding box center [661, 131] width 207 height 16
click at [603, 131] on input "/cherry-five-discografia" at bounding box center [661, 131] width 207 height 16
drag, startPoint x: 593, startPoint y: 132, endPoint x: 644, endPoint y: 132, distance: 51.2
click at [644, 132] on input "/cherry-five-discografia" at bounding box center [661, 131] width 207 height 16
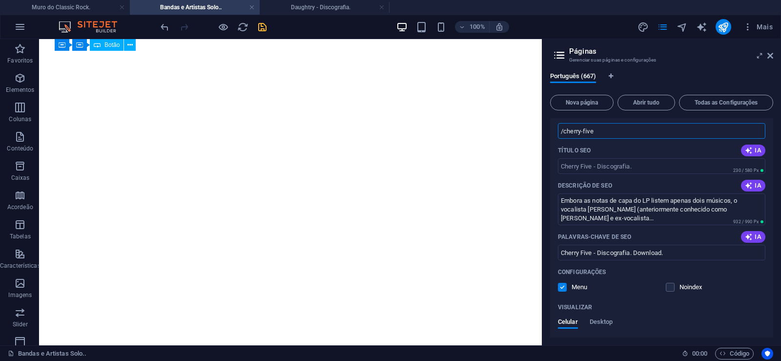
type input "/cherry-five"
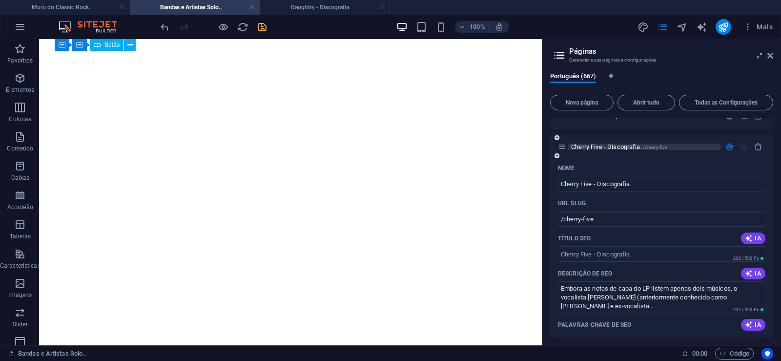
click at [584, 145] on span "Cherry Five - Discografia. /cherry-five" at bounding box center [619, 146] width 96 height 7
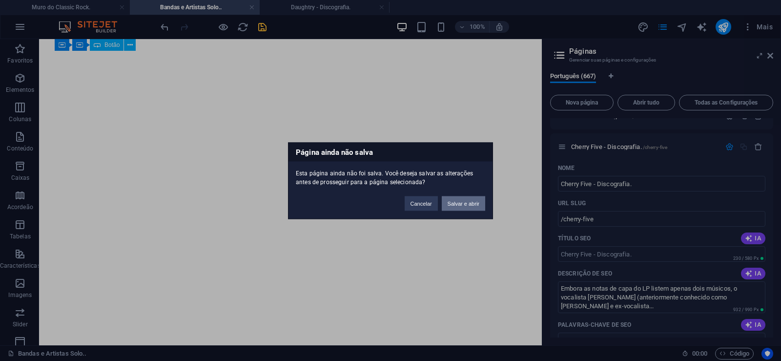
click at [459, 202] on button "Salvar e abrir" at bounding box center [463, 203] width 43 height 15
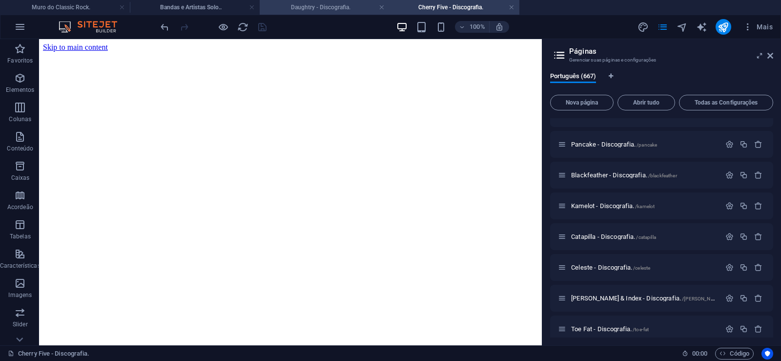
scroll to position [0, 0]
click at [321, 7] on h4 "Daughtry - Discografia." at bounding box center [325, 7] width 130 height 11
click at [771, 58] on icon at bounding box center [770, 56] width 6 height 8
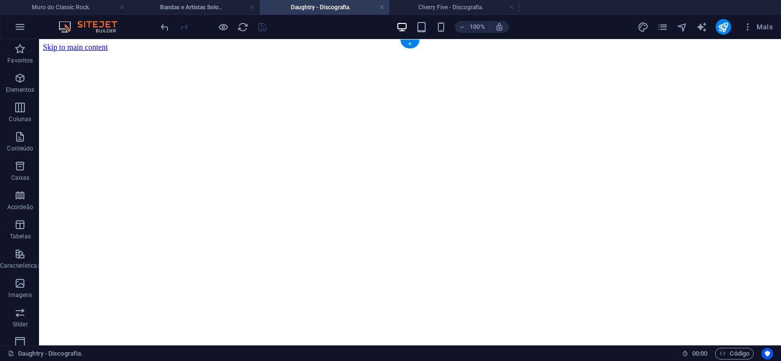
click figure
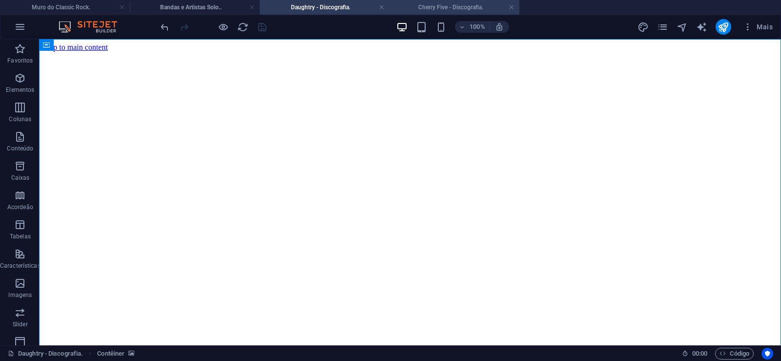
click at [439, 13] on li "Cherry Five - Discografia." at bounding box center [454, 7] width 130 height 15
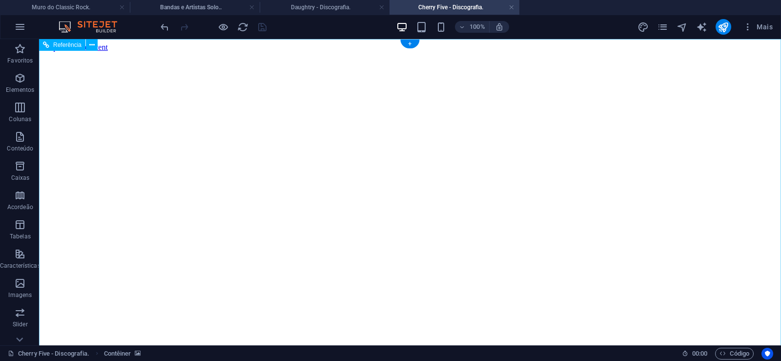
click at [83, 52] on figure at bounding box center [410, 52] width 734 height 0
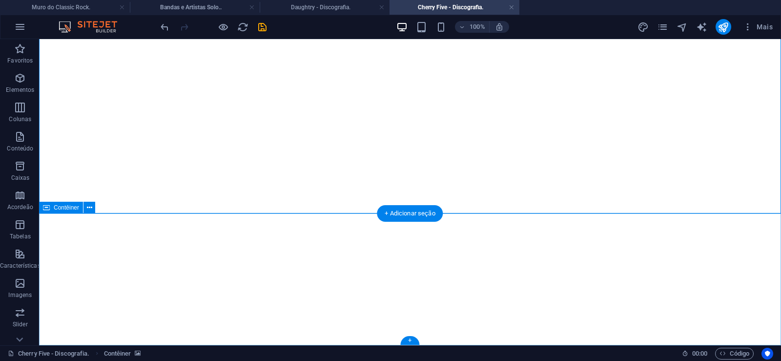
click div "Solte o conteúdo aqui ou Adicionar elementos Colar área de transferência"
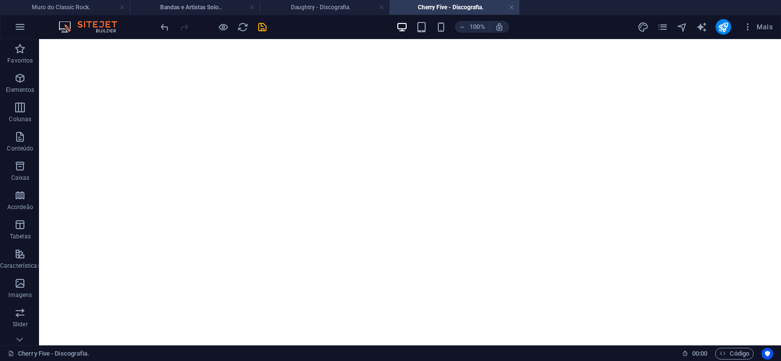
scroll to position [0, 0]
click figure
click div "Daughtry - Discografia."
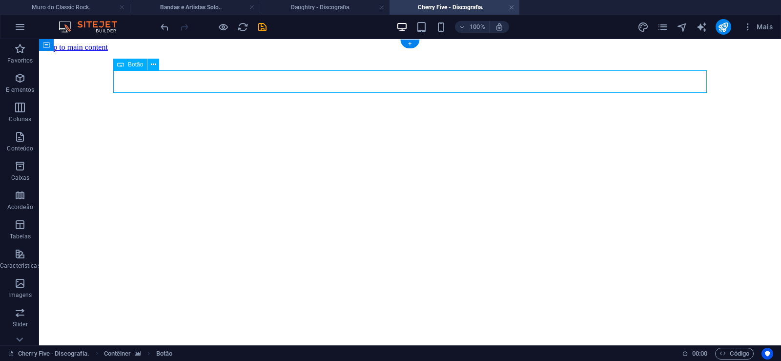
click div "Daughtry - Discografia."
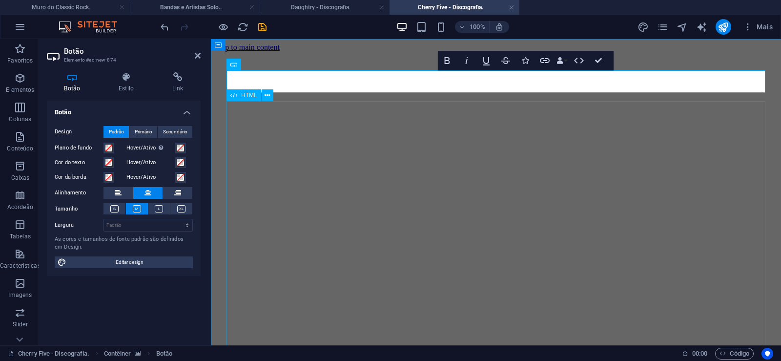
scroll to position [0, 7]
click div "Daughtry é uma banda norte-americana de rock liderada pelo ex-participante do p…"
drag, startPoint x: 71, startPoint y: 171, endPoint x: 309, endPoint y: 248, distance: 250.7
click div "Daughtry é uma banda norte-americana de rock liderada pelo ex-participante do p…"
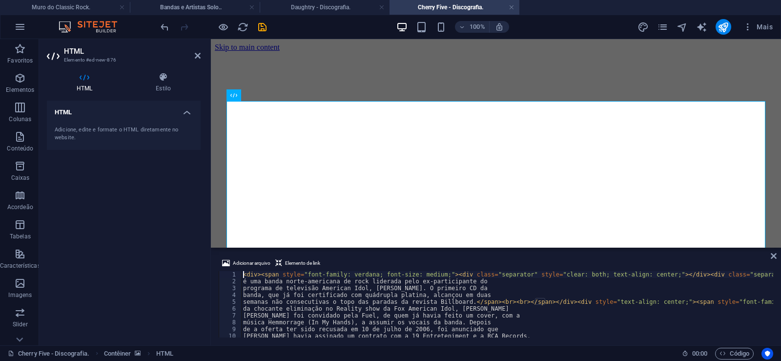
type textarea "música Hemmorrage (In My Hands), a assumir os vocais da banda. Depois"
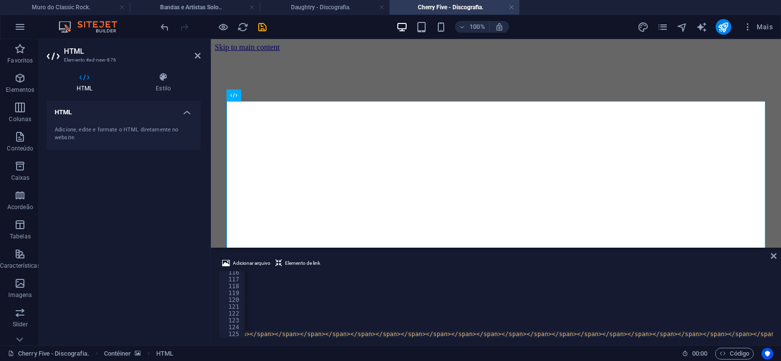
scroll to position [0, 27044]
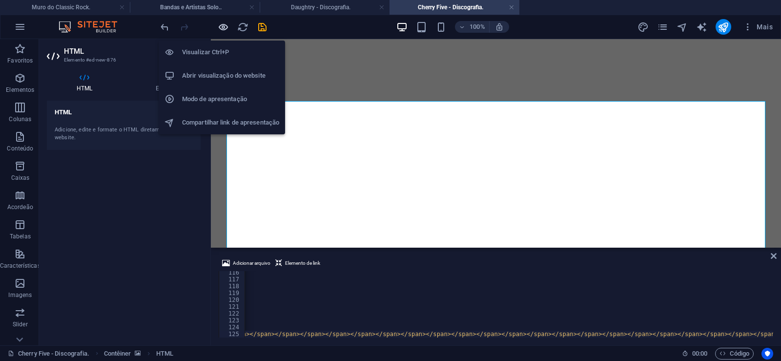
click at [222, 31] on icon "button" at bounding box center [223, 26] width 11 height 11
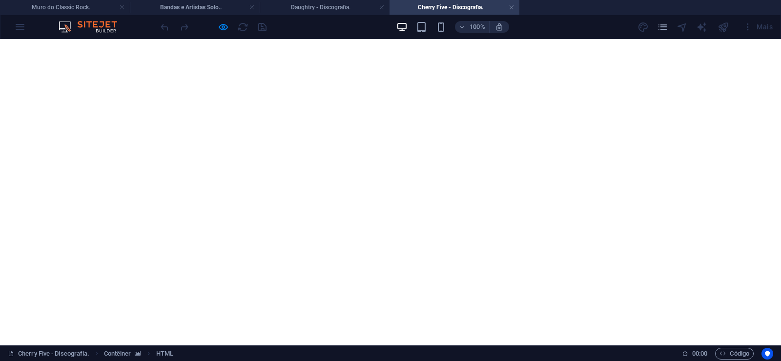
scroll to position [846, 0]
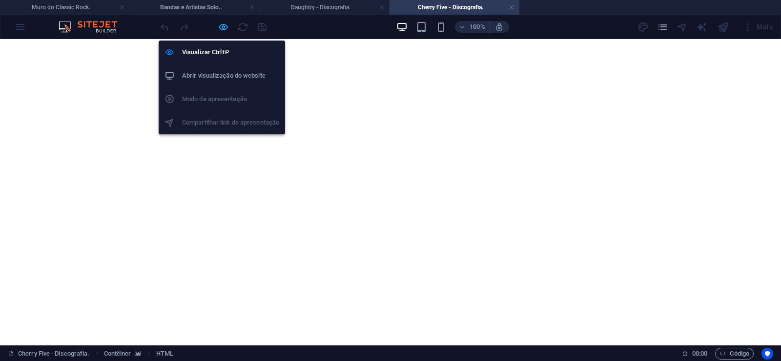
click at [226, 29] on icon "button" at bounding box center [223, 26] width 11 height 11
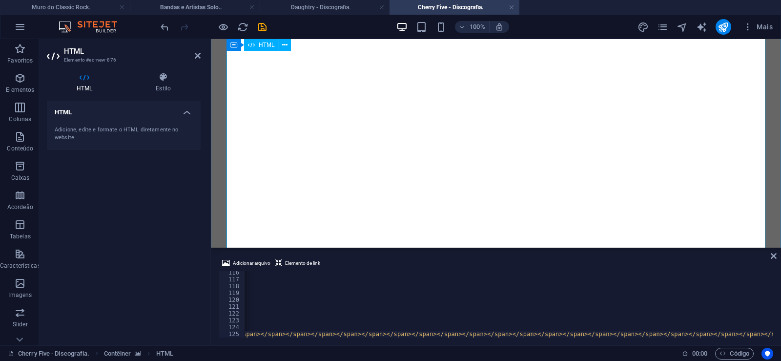
scroll to position [787, 0]
type textarea "<span style="font-family: verdana; font-size: medium;"><span face="&quot;verdan…"
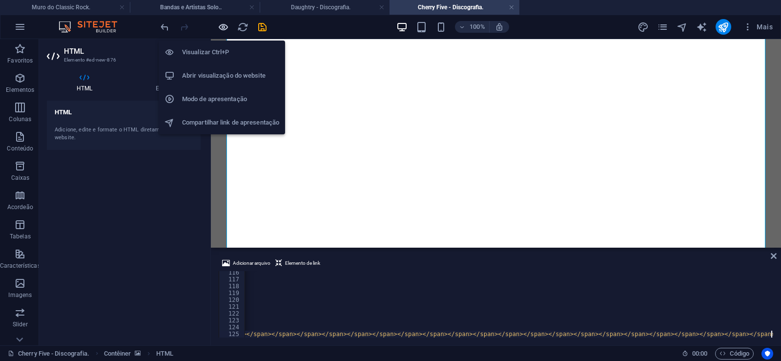
click at [224, 25] on icon "button" at bounding box center [223, 26] width 11 height 11
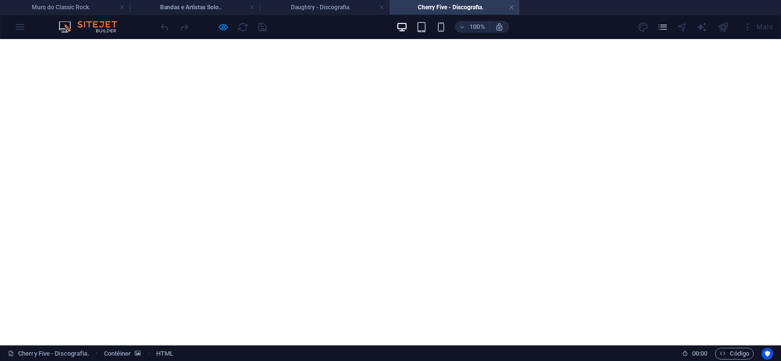
scroll to position [1640, 0]
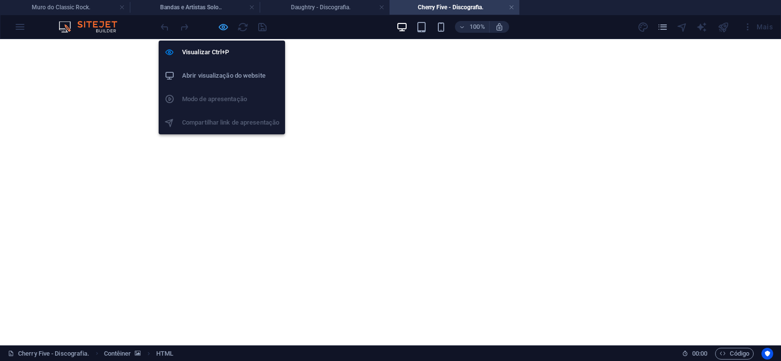
click at [225, 26] on icon "button" at bounding box center [223, 26] width 11 height 11
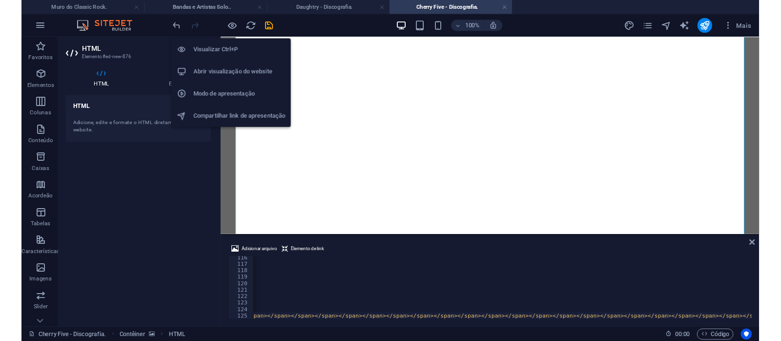
scroll to position [0, 27009]
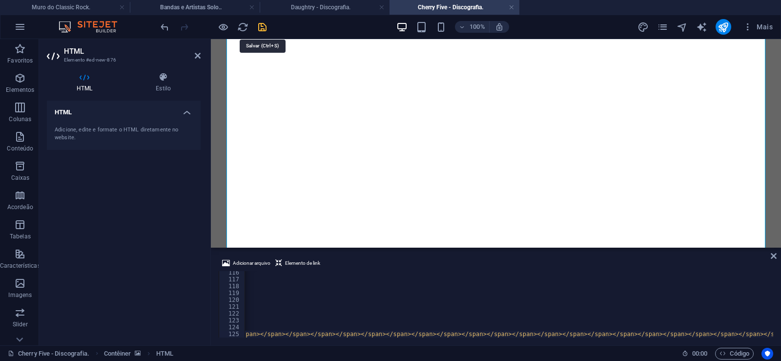
click at [261, 24] on icon "save" at bounding box center [262, 26] width 11 height 11
click at [510, 10] on link at bounding box center [511, 7] width 6 height 9
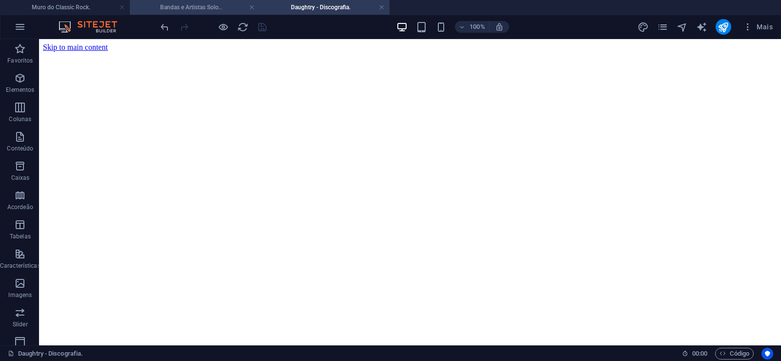
click at [196, 10] on h4 "Bandas e Artistas Solo.." at bounding box center [195, 7] width 130 height 11
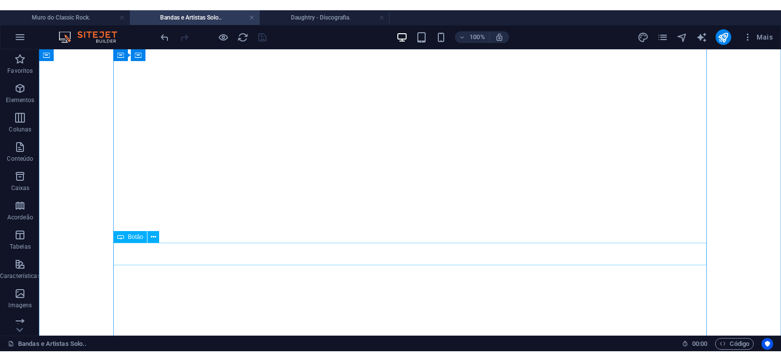
scroll to position [2918, 0]
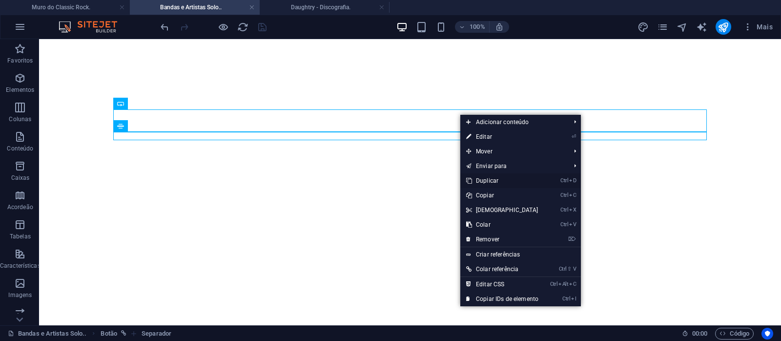
drag, startPoint x: 486, startPoint y: 181, endPoint x: 444, endPoint y: 135, distance: 62.2
click at [486, 181] on link "Ctrl D Duplicar" at bounding box center [502, 180] width 84 height 15
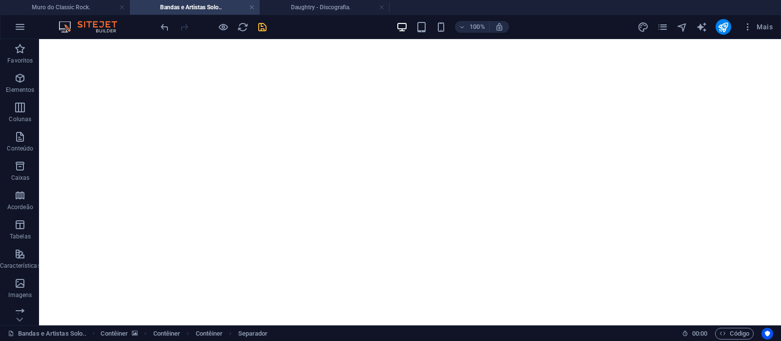
drag, startPoint x: 458, startPoint y: 158, endPoint x: 458, endPoint y: 141, distance: 16.6
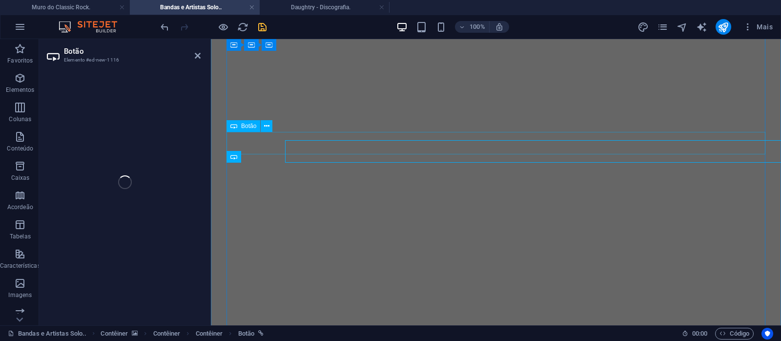
select select "px"
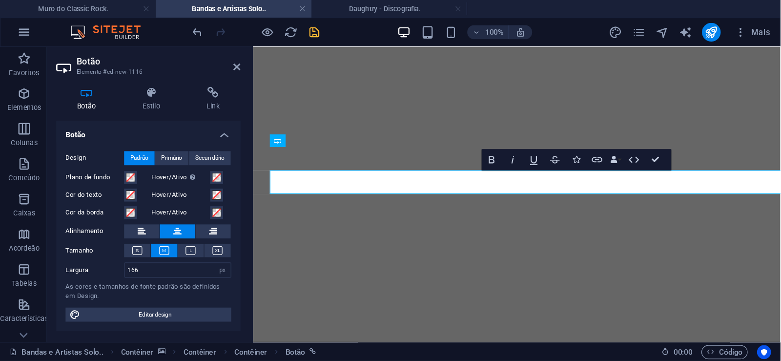
scroll to position [0, 6]
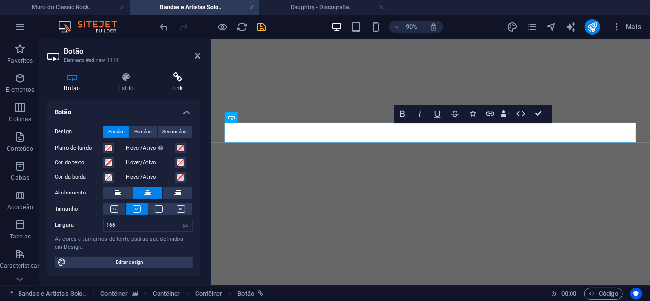
click at [181, 84] on h4 "Link" at bounding box center [178, 82] width 46 height 20
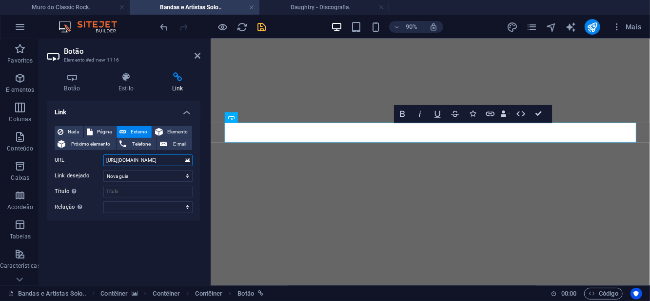
drag, startPoint x: 144, startPoint y: 161, endPoint x: 167, endPoint y: 161, distance: 23.0
click at [167, 161] on input "[URL][DOMAIN_NAME]" at bounding box center [147, 160] width 89 height 12
paste input "erry-five"
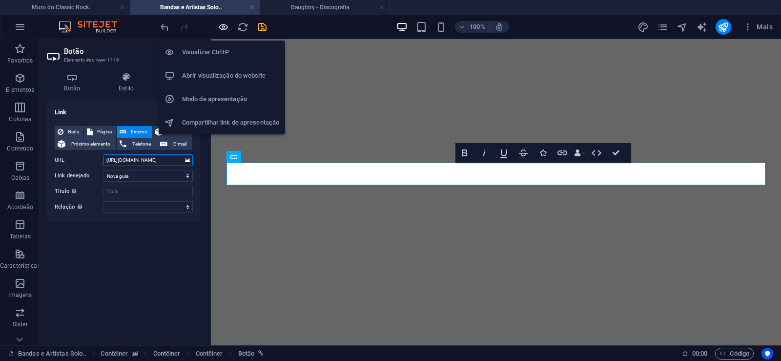
type input "[URL][DOMAIN_NAME]"
click at [222, 28] on icon "button" at bounding box center [223, 26] width 11 height 11
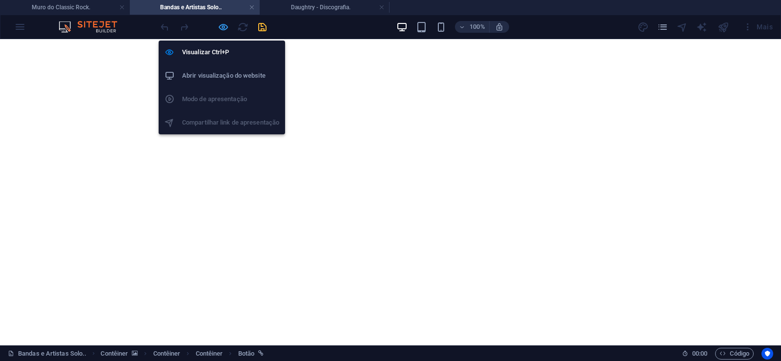
click at [226, 28] on icon "button" at bounding box center [223, 26] width 11 height 11
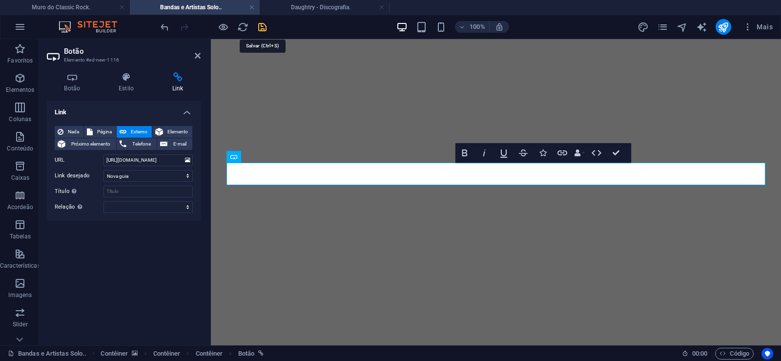
click at [258, 28] on icon "save" at bounding box center [262, 26] width 11 height 11
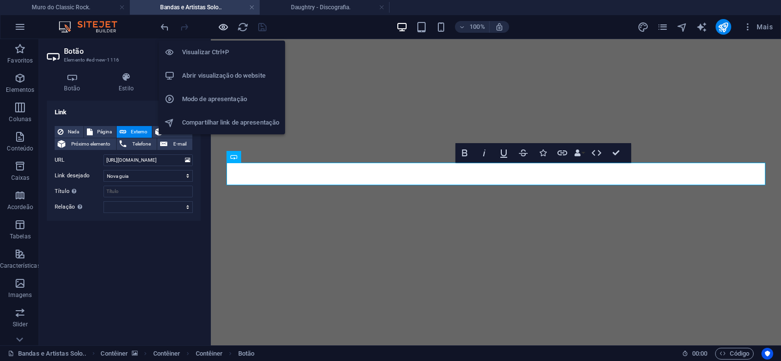
click at [224, 25] on icon "button" at bounding box center [223, 26] width 11 height 11
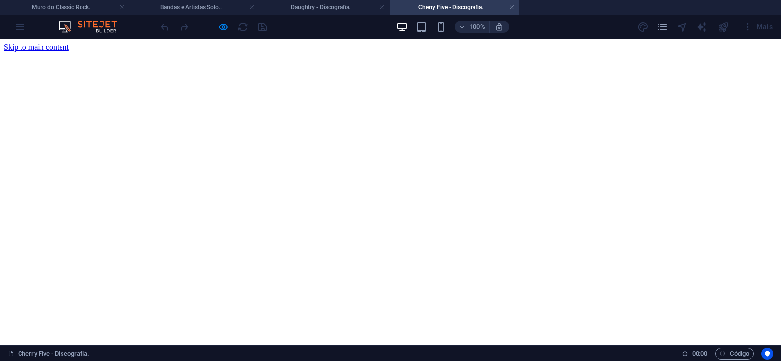
scroll to position [0, 0]
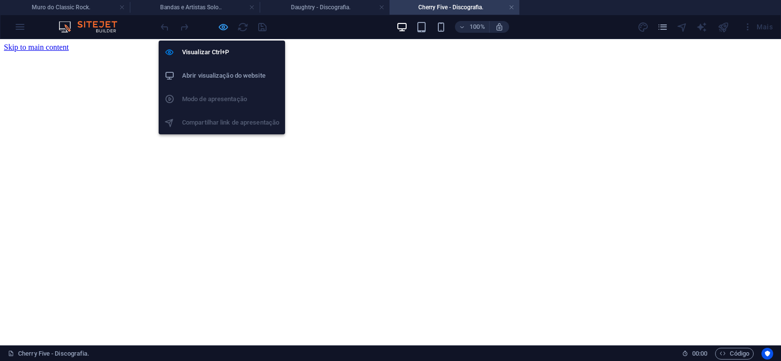
click at [222, 23] on icon "button" at bounding box center [223, 26] width 11 height 11
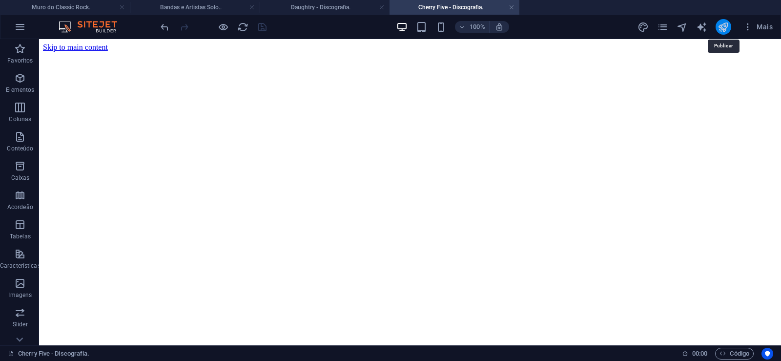
click at [721, 28] on icon "publish" at bounding box center [722, 26] width 11 height 11
